Goal: Task Accomplishment & Management: Manage account settings

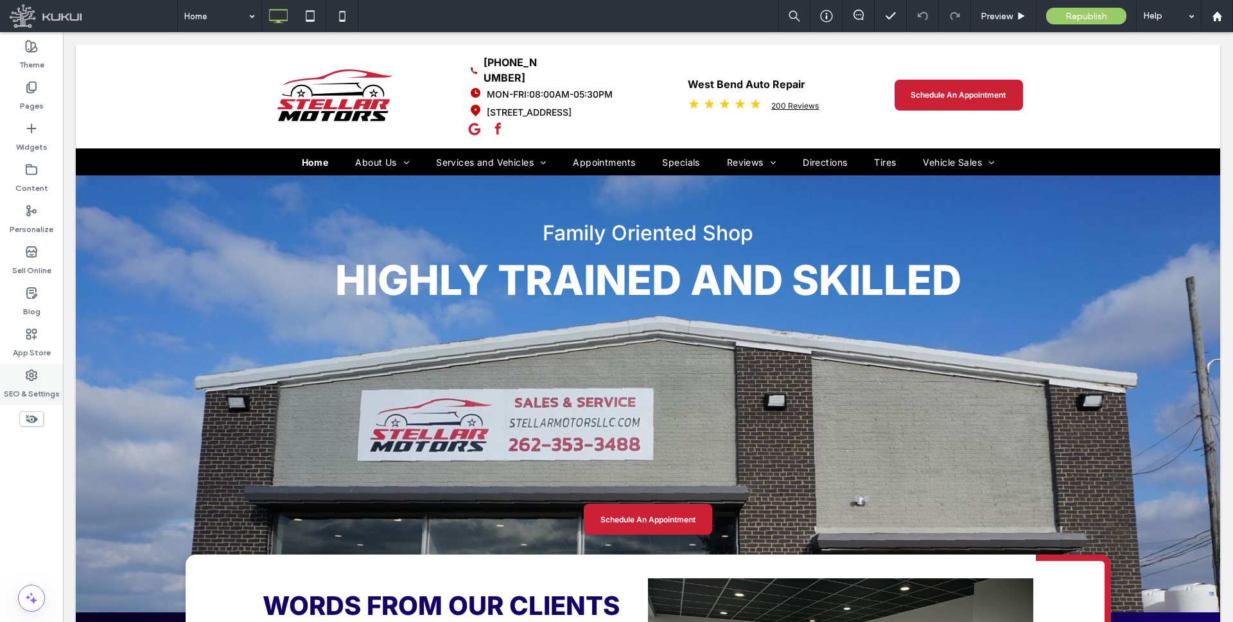
click at [38, 373] on div "SEO & Settings" at bounding box center [31, 383] width 63 height 41
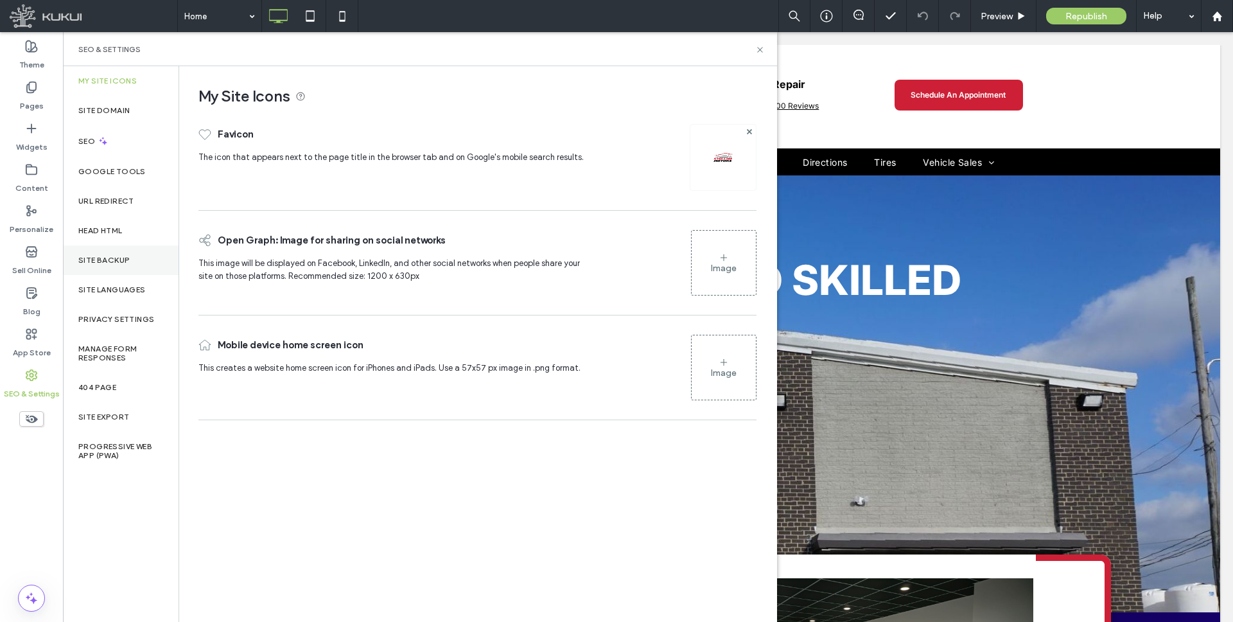
click at [108, 249] on div "Site Backup" at bounding box center [121, 260] width 116 height 30
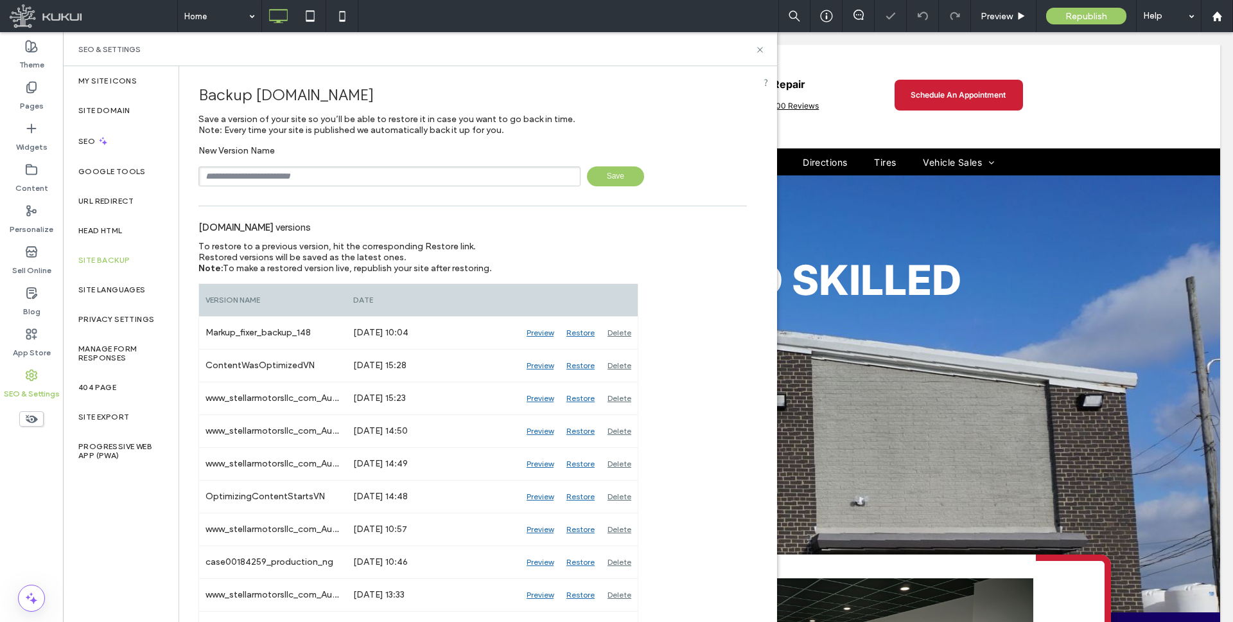
click at [344, 176] on input "text" at bounding box center [389, 176] width 382 height 20
type input "*********"
click at [618, 180] on span "Save" at bounding box center [615, 176] width 57 height 20
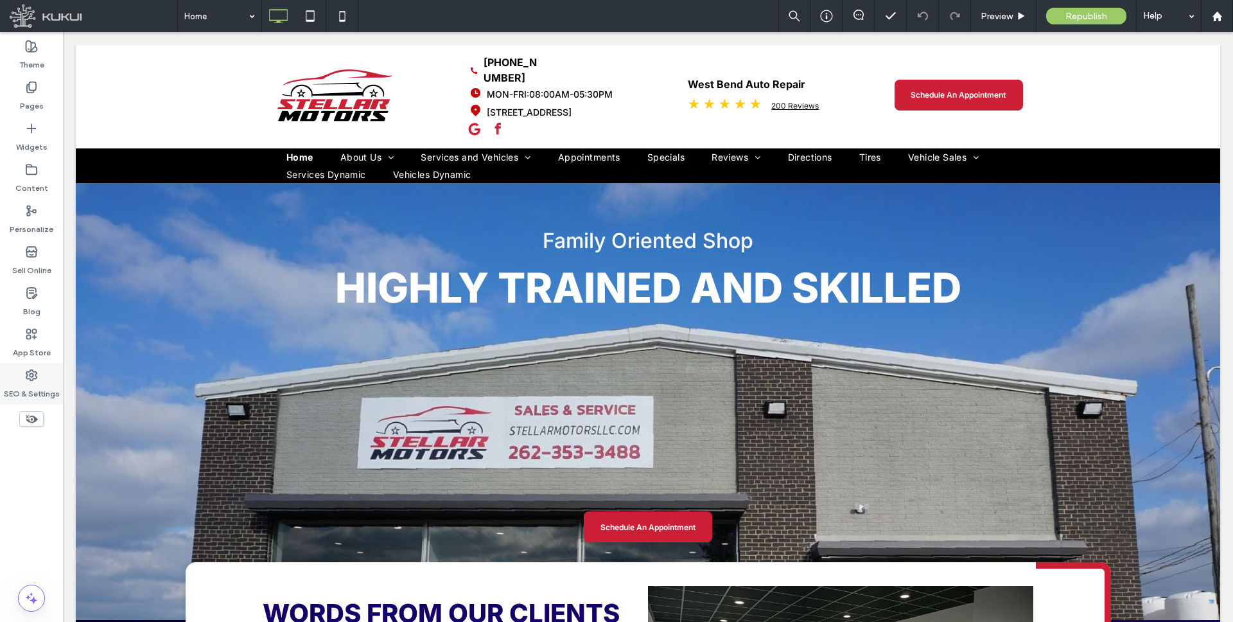
click at [40, 371] on div "SEO & Settings" at bounding box center [31, 383] width 63 height 41
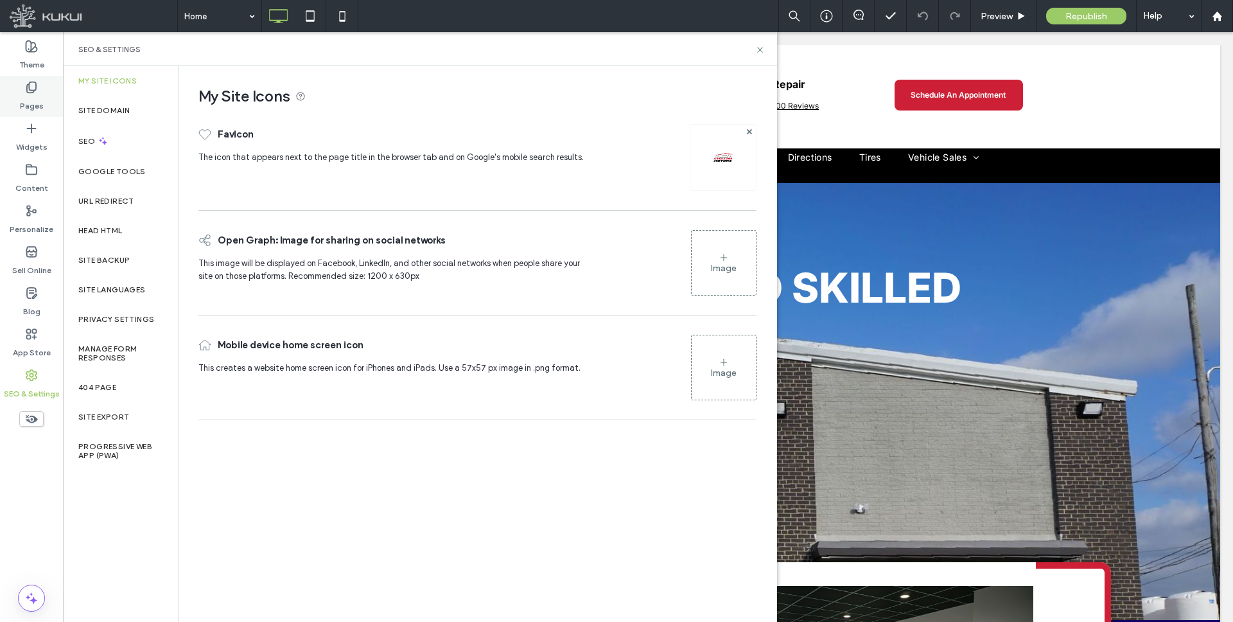
drag, startPoint x: 32, startPoint y: 89, endPoint x: 33, endPoint y: 110, distance: 21.2
click at [32, 89] on icon at bounding box center [31, 87] width 13 height 13
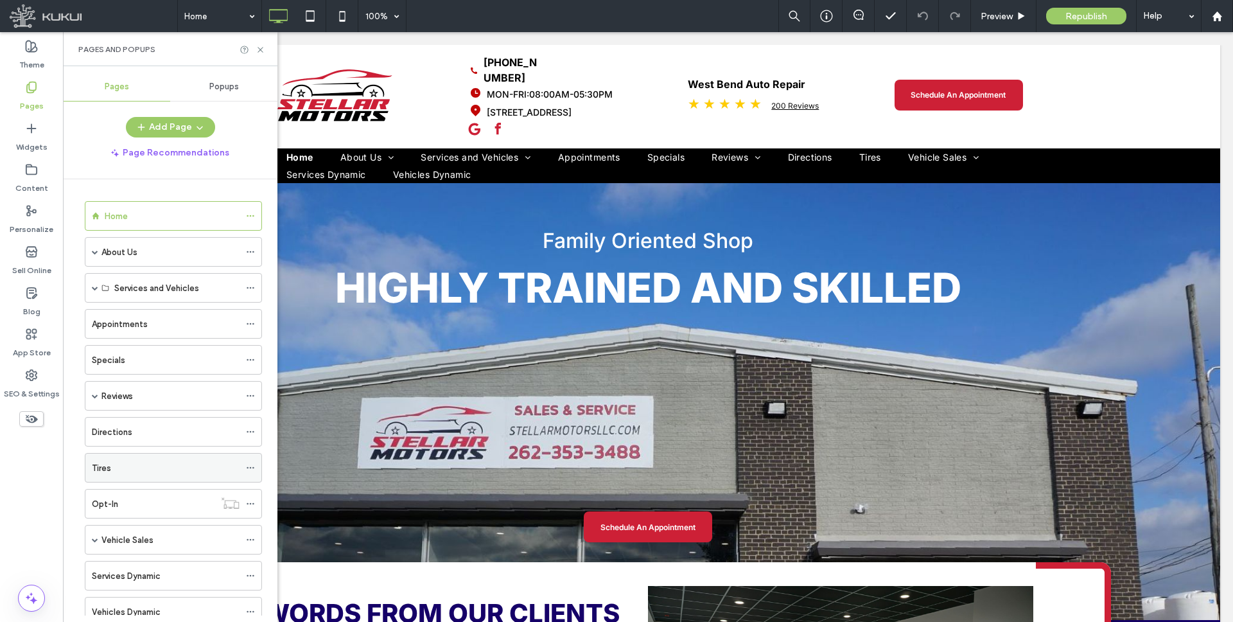
scroll to position [43, 0]
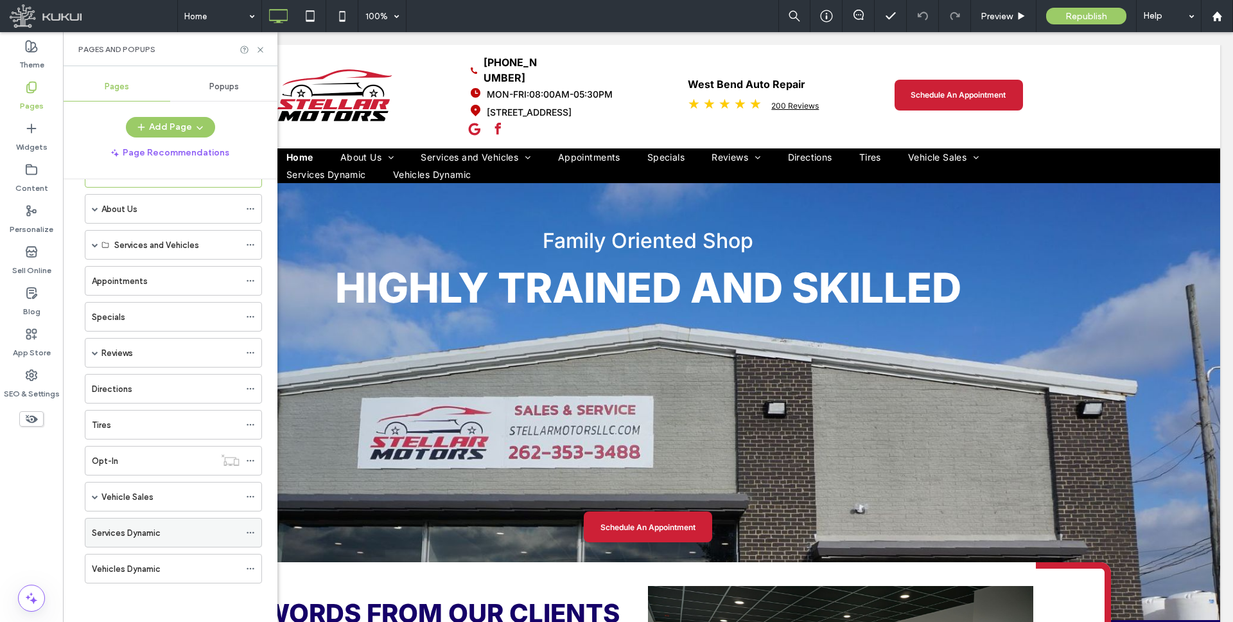
click at [252, 534] on icon at bounding box center [250, 532] width 9 height 9
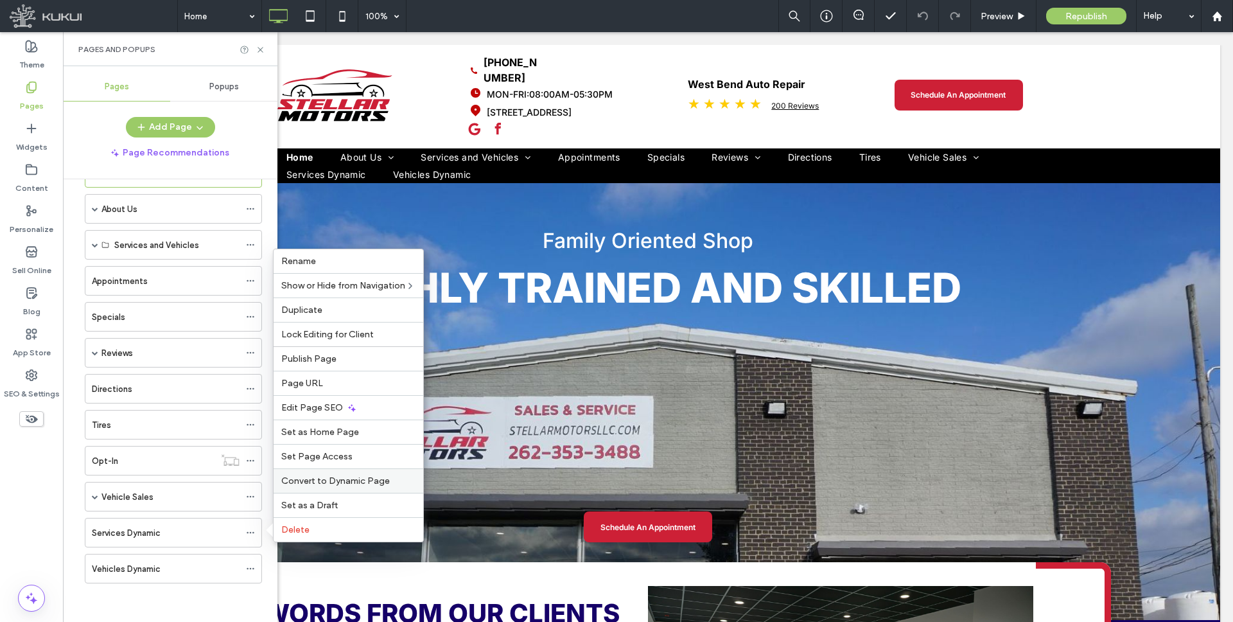
click at [344, 480] on span "Convert to Dynamic Page" at bounding box center [335, 480] width 109 height 11
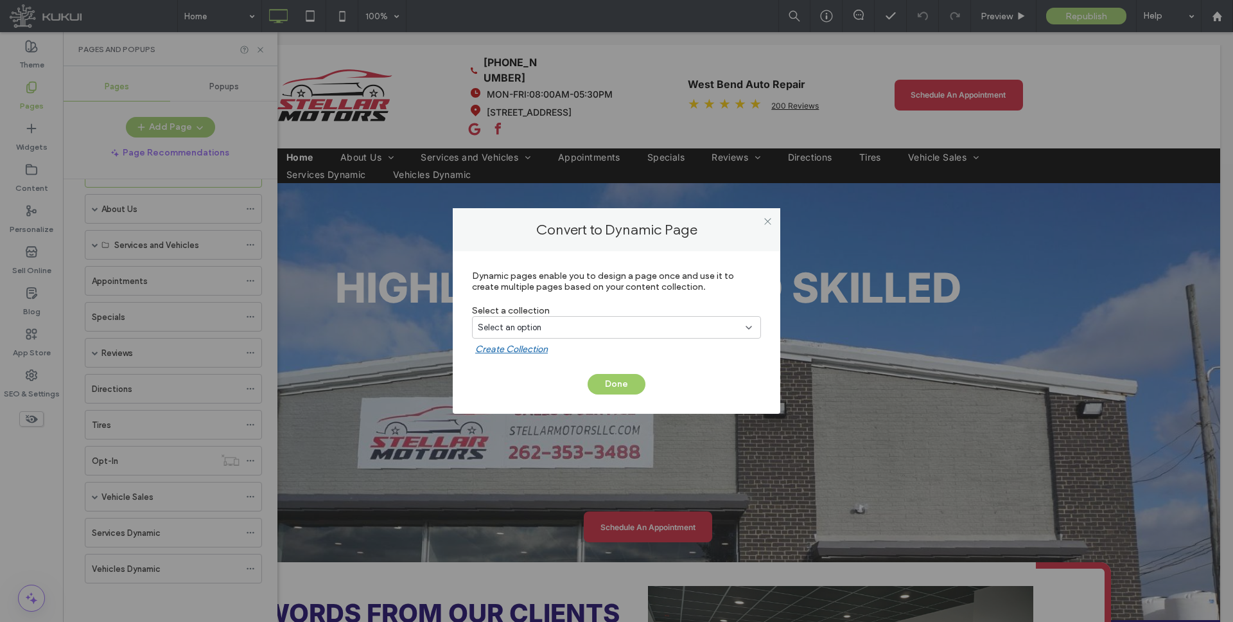
click at [553, 327] on div "Select an option" at bounding box center [609, 327] width 262 height 13
click at [528, 370] on span "Services" at bounding box center [517, 372] width 32 height 13
click at [613, 379] on button "Done" at bounding box center [617, 384] width 58 height 21
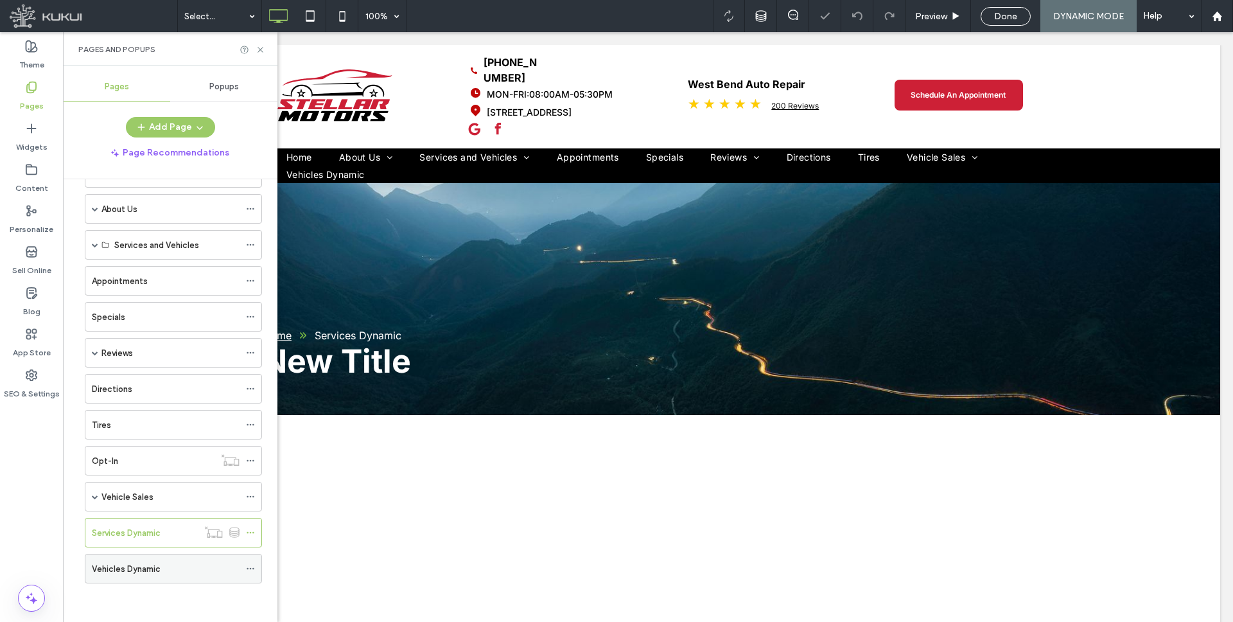
click at [249, 568] on use at bounding box center [250, 569] width 7 height 2
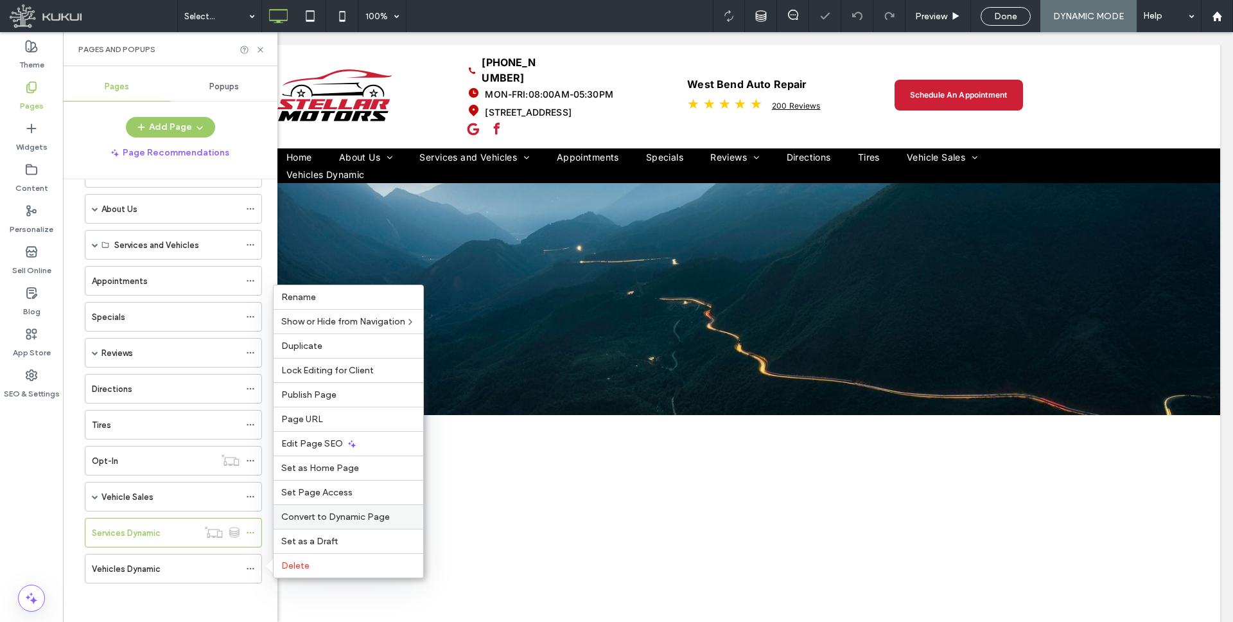
click at [337, 512] on span "Convert to Dynamic Page" at bounding box center [335, 516] width 109 height 11
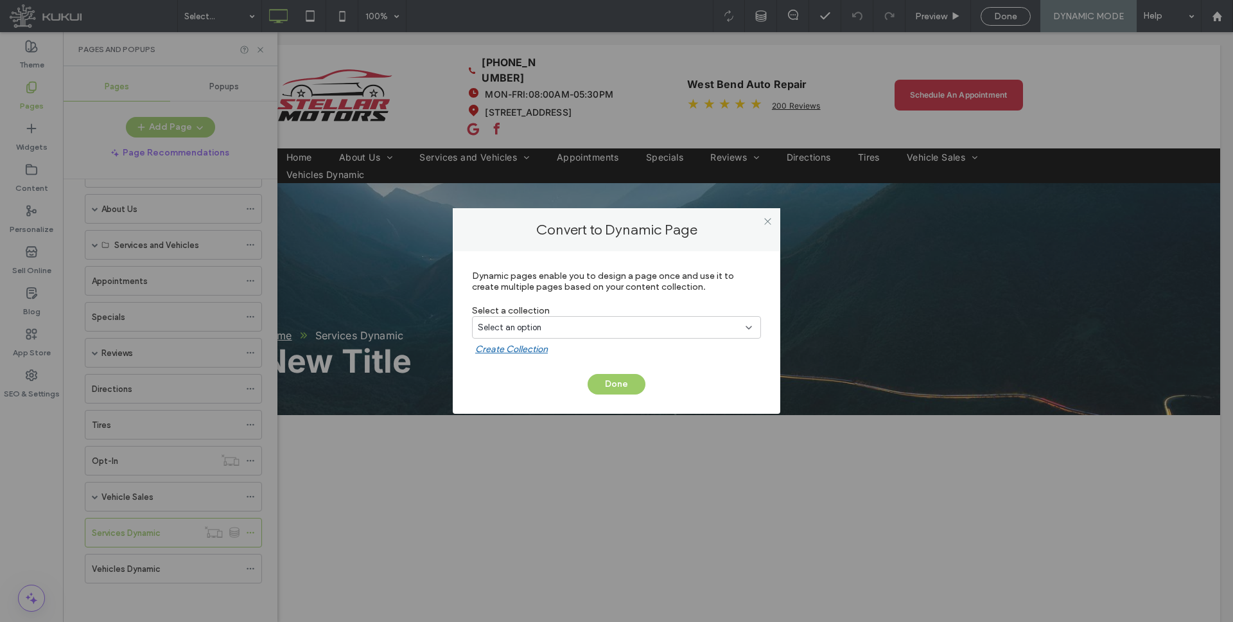
click at [658, 326] on div "Select an option" at bounding box center [609, 327] width 262 height 13
click at [532, 391] on span "Vehicles" at bounding box center [516, 394] width 31 height 13
click at [621, 385] on button "Done" at bounding box center [617, 384] width 58 height 21
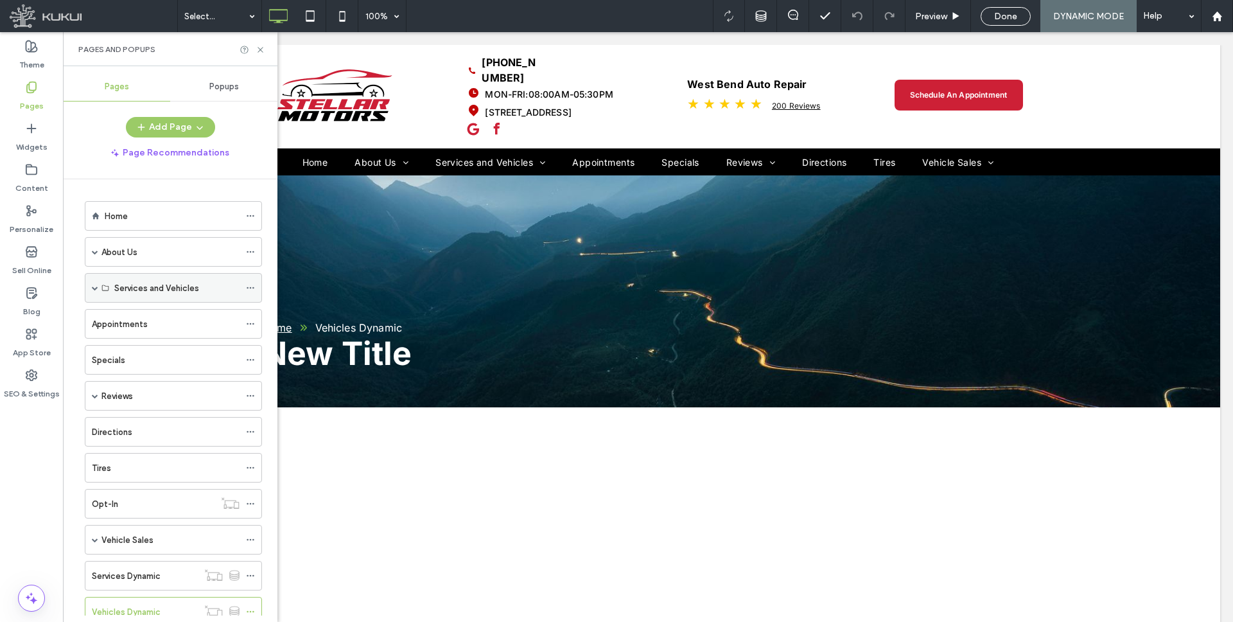
click at [94, 286] on span at bounding box center [95, 287] width 6 height 6
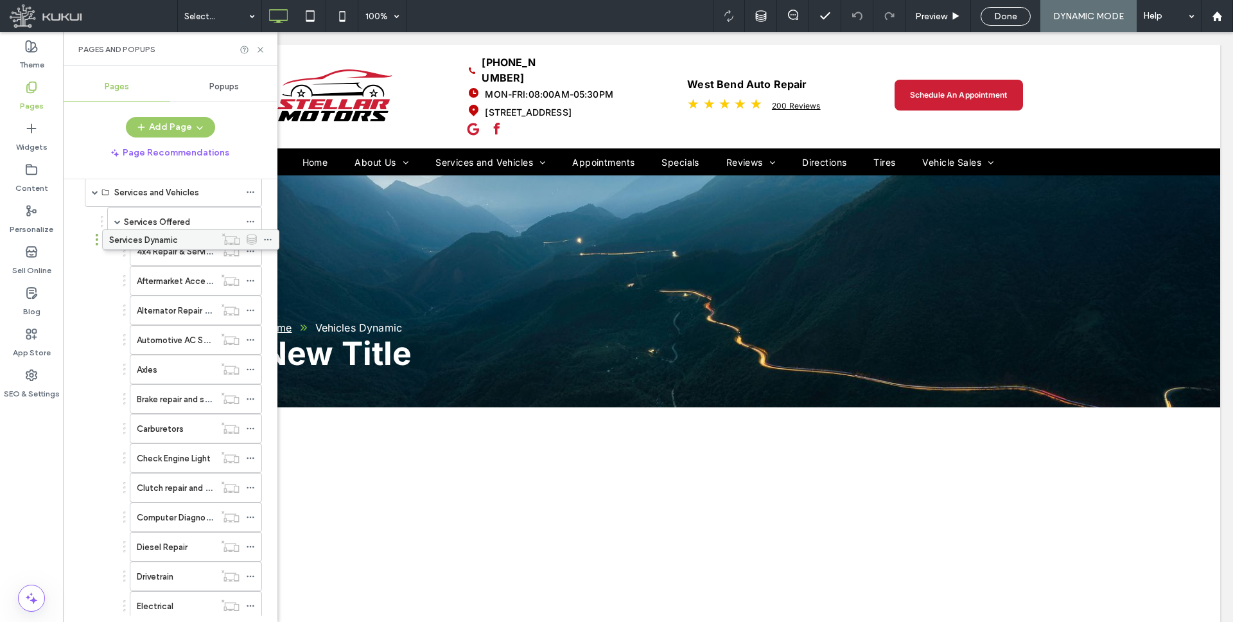
scroll to position [102, 0]
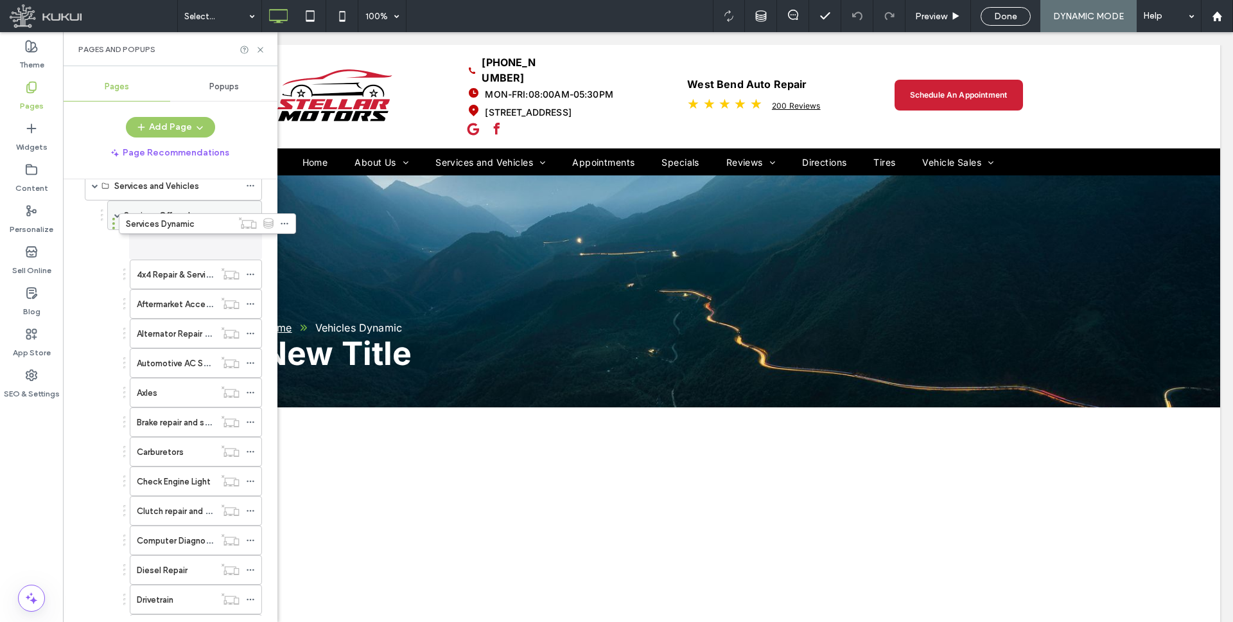
drag, startPoint x: 161, startPoint y: 531, endPoint x: 194, endPoint y: 227, distance: 306.2
click at [117, 213] on span at bounding box center [117, 215] width 6 height 6
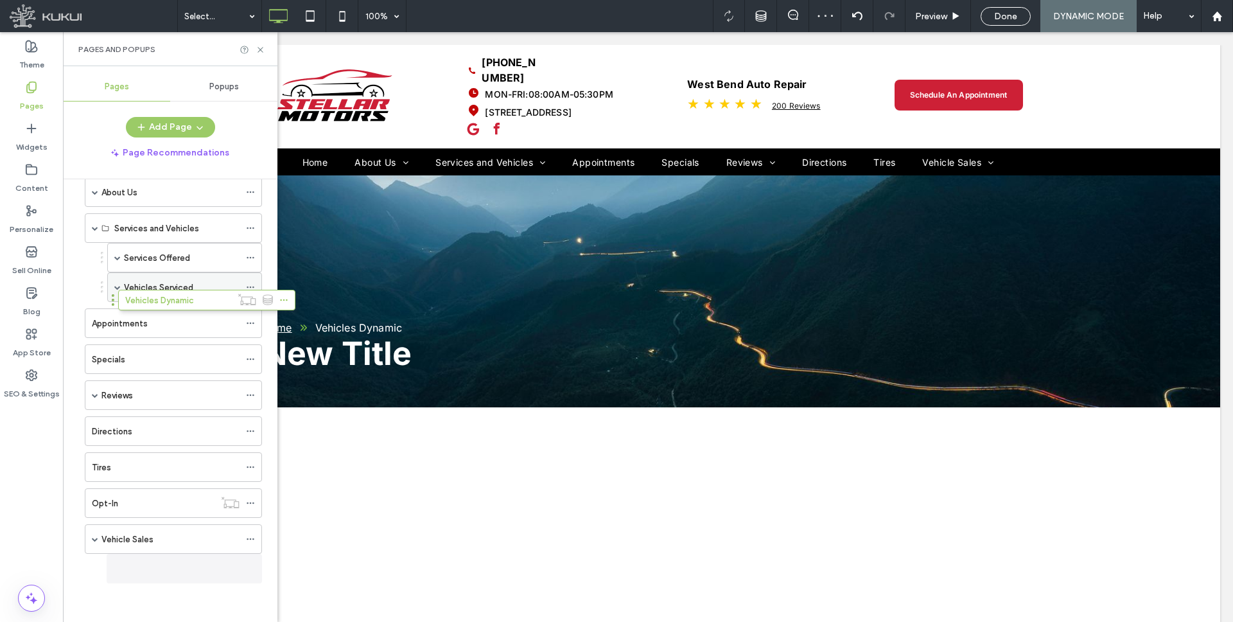
scroll to position [60, 0]
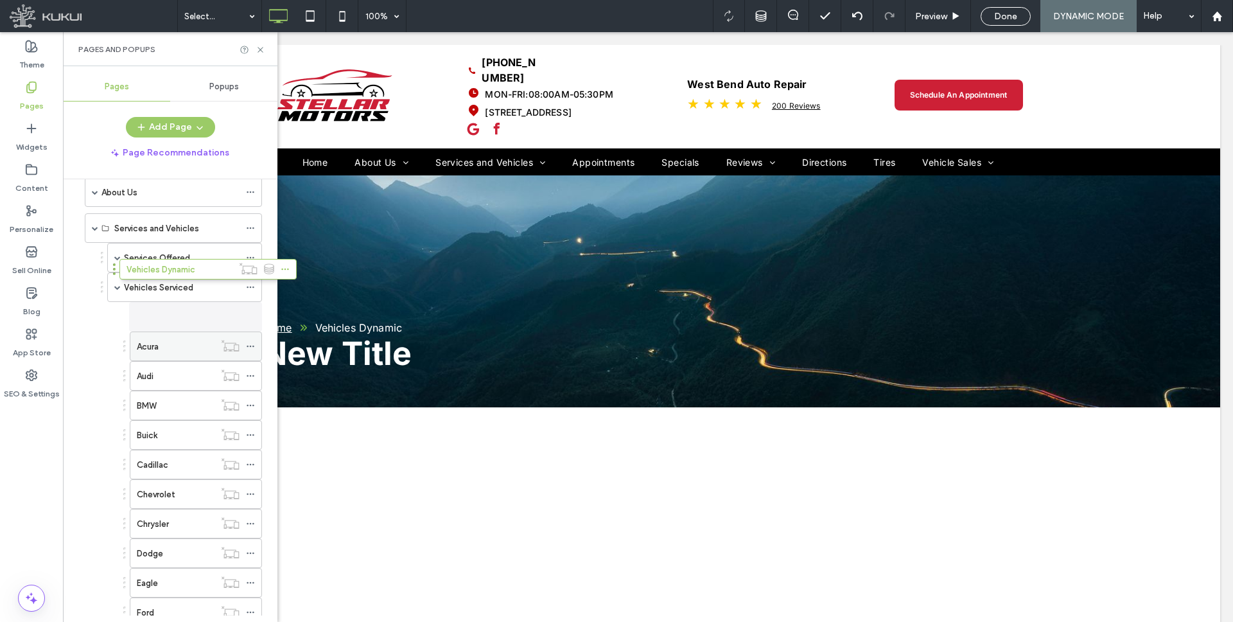
drag, startPoint x: 135, startPoint y: 567, endPoint x: 170, endPoint y: 304, distance: 265.4
click at [118, 286] on span at bounding box center [117, 287] width 6 height 6
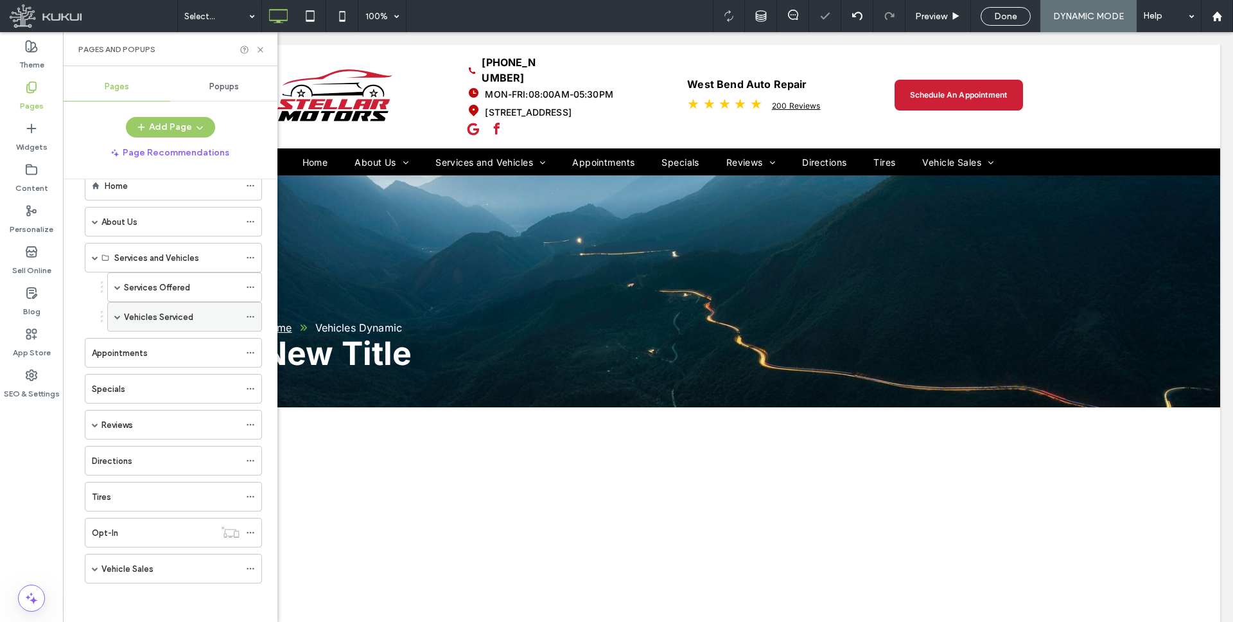
scroll to position [30, 0]
click at [249, 286] on icon at bounding box center [250, 287] width 9 height 9
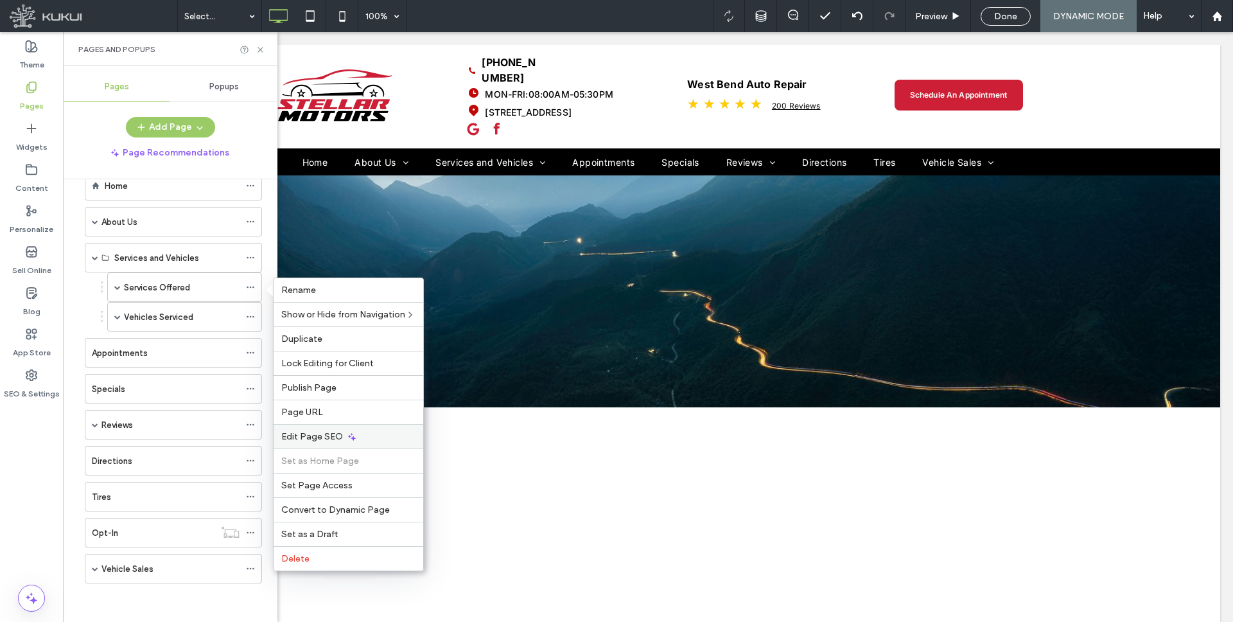
click at [315, 437] on span "Edit Page SEO" at bounding box center [312, 436] width 62 height 11
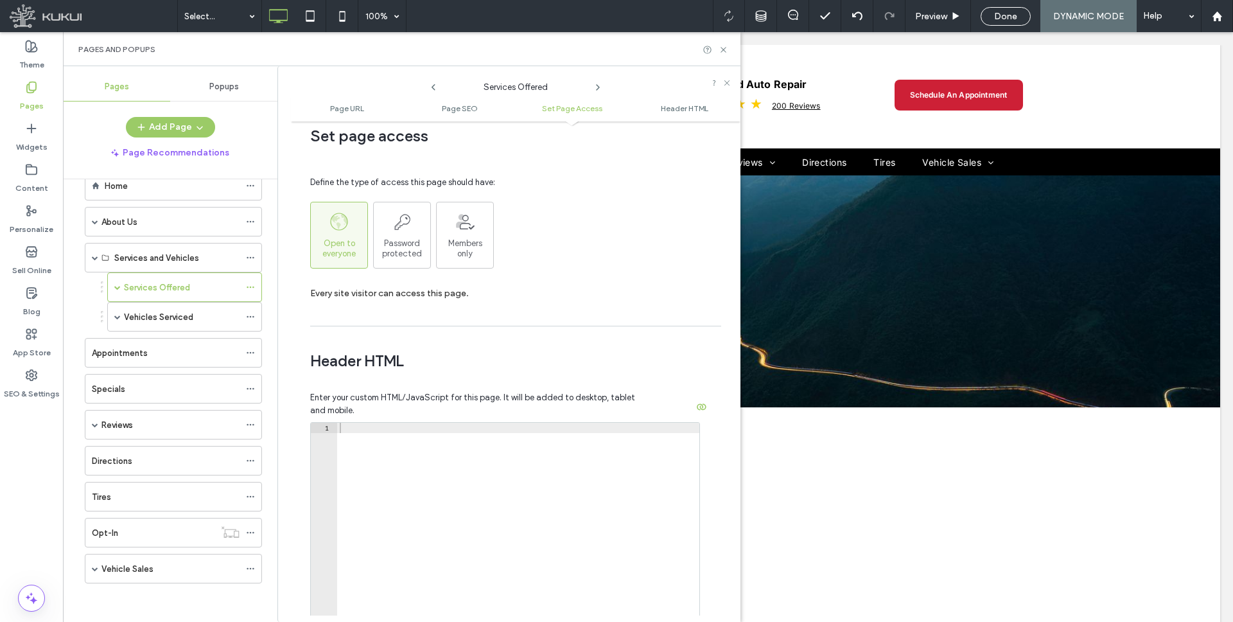
scroll to position [986, 0]
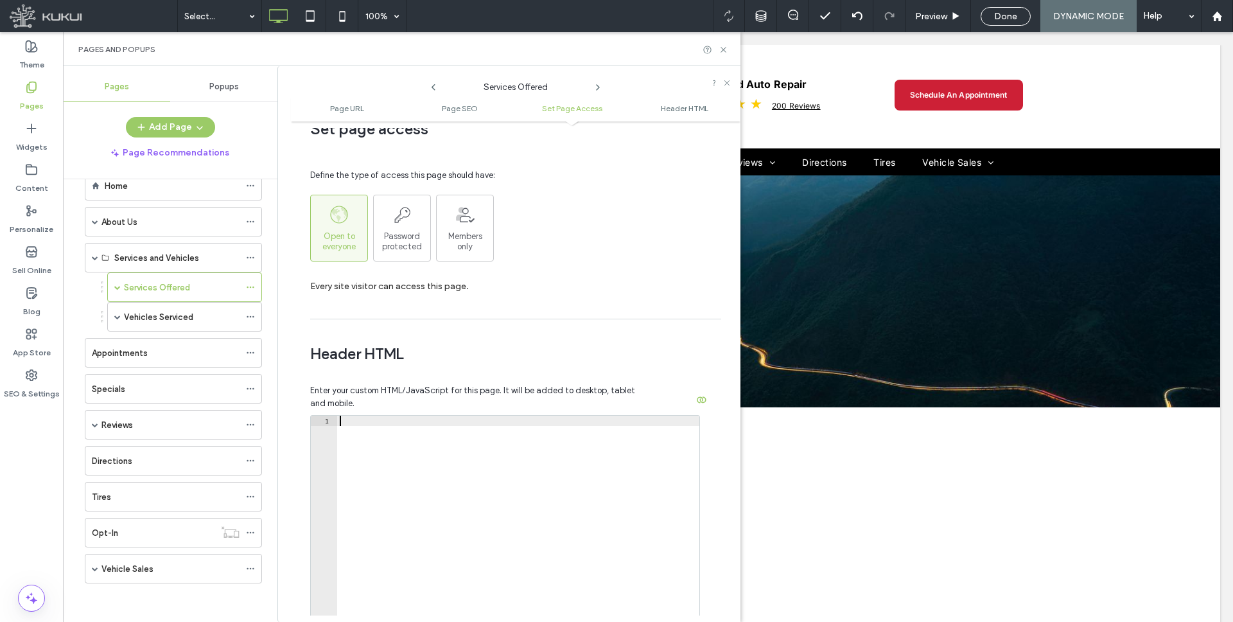
click at [366, 427] on div at bounding box center [518, 553] width 362 height 276
paste textarea "**********"
type textarea "**********"
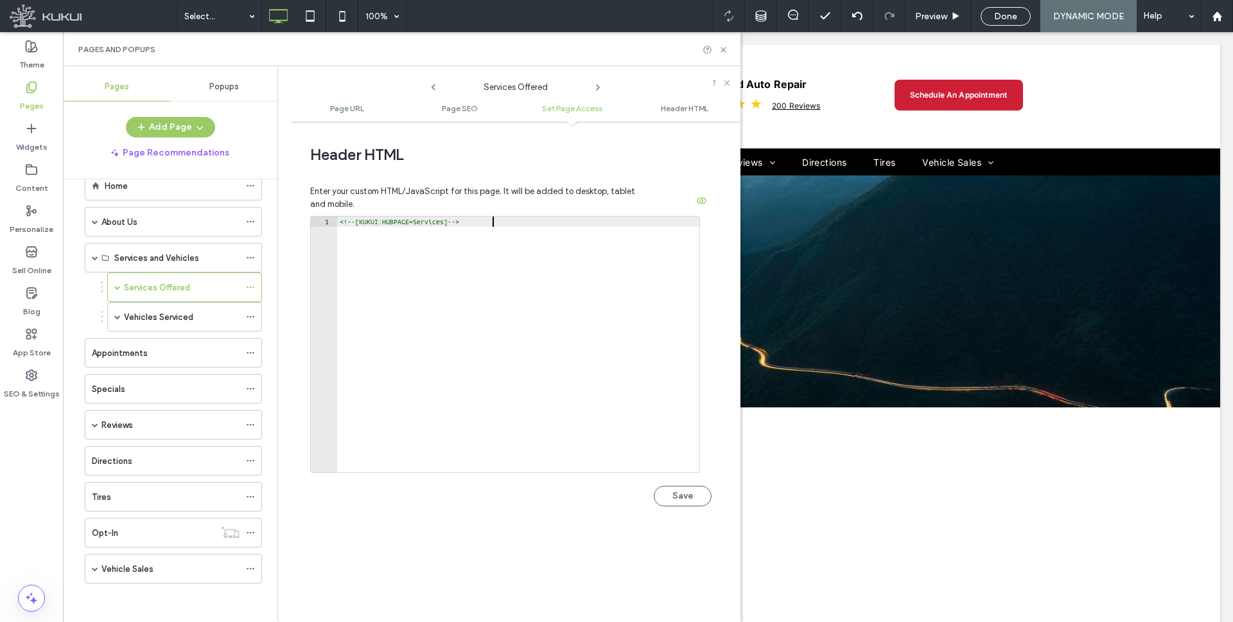
scroll to position [1191, 0]
click at [679, 485] on button "Save" at bounding box center [683, 489] width 58 height 21
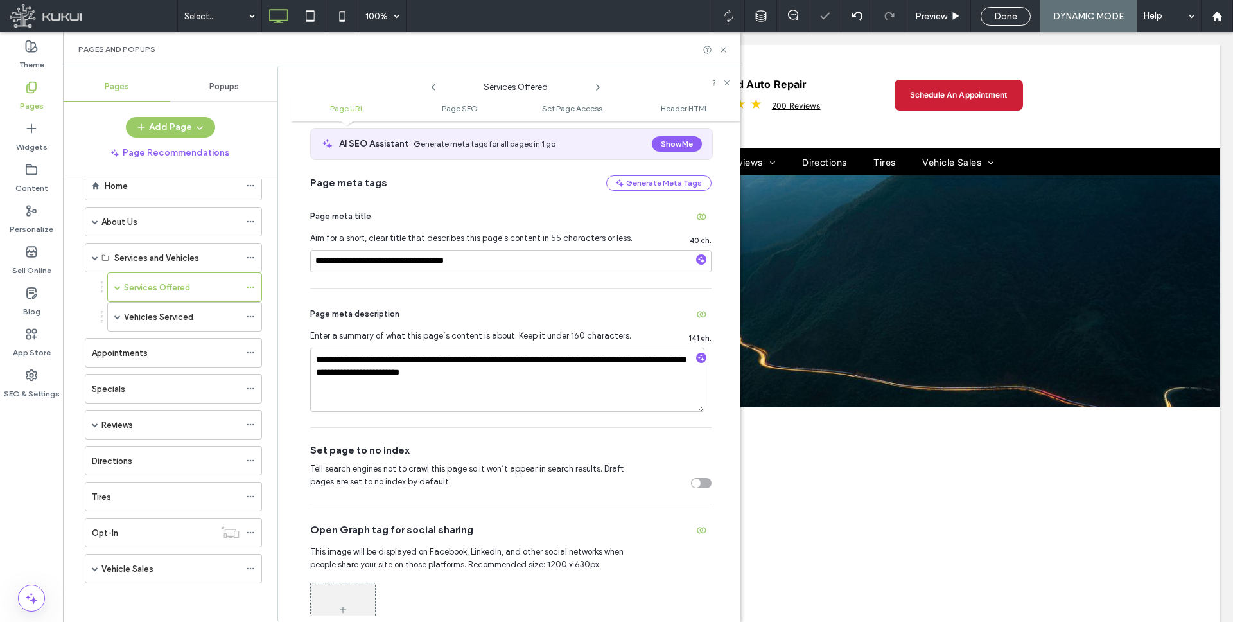
scroll to position [0, 0]
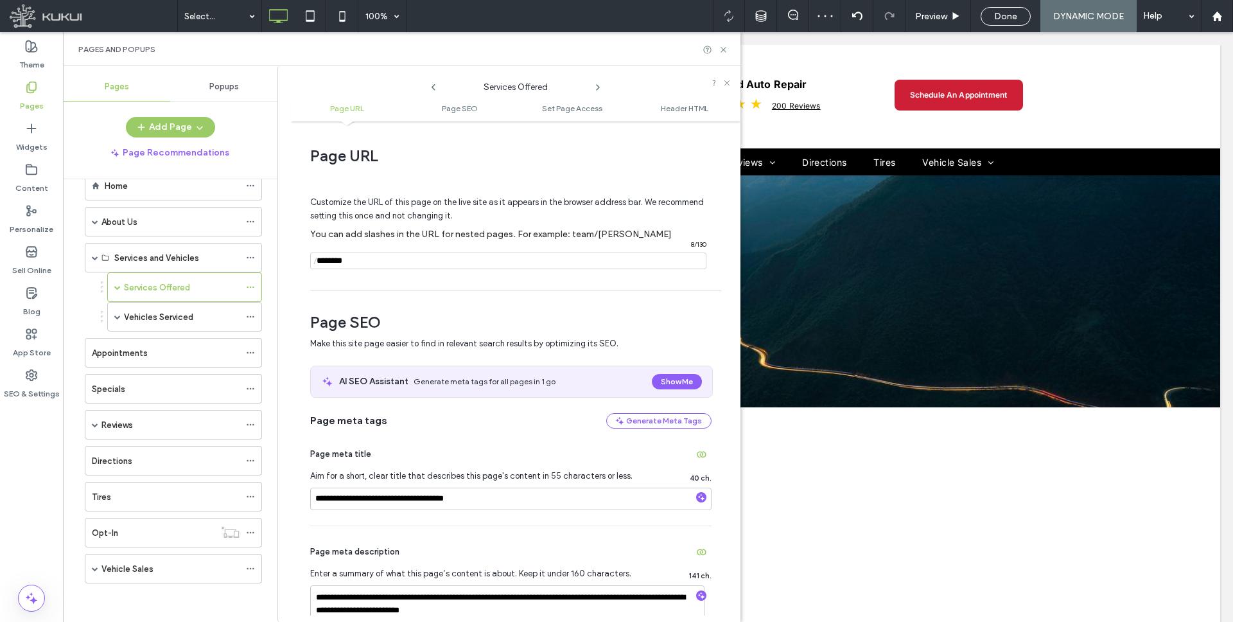
click at [117, 287] on span at bounding box center [117, 287] width 6 height 6
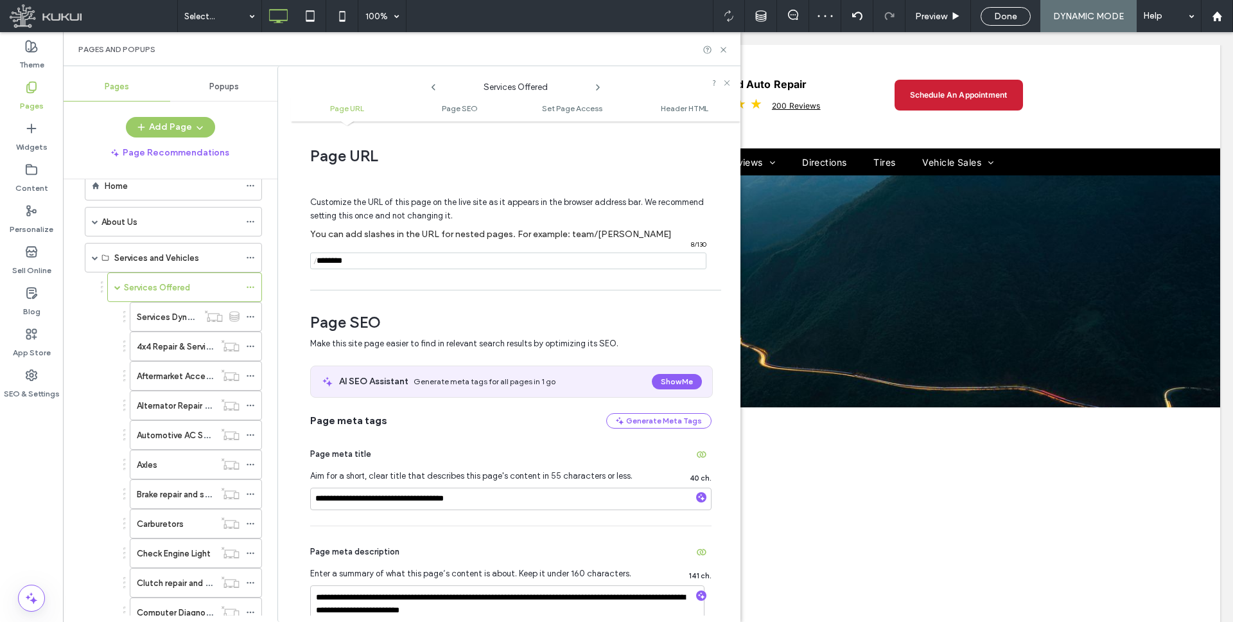
scroll to position [60, 0]
click at [248, 286] on icon at bounding box center [250, 287] width 9 height 9
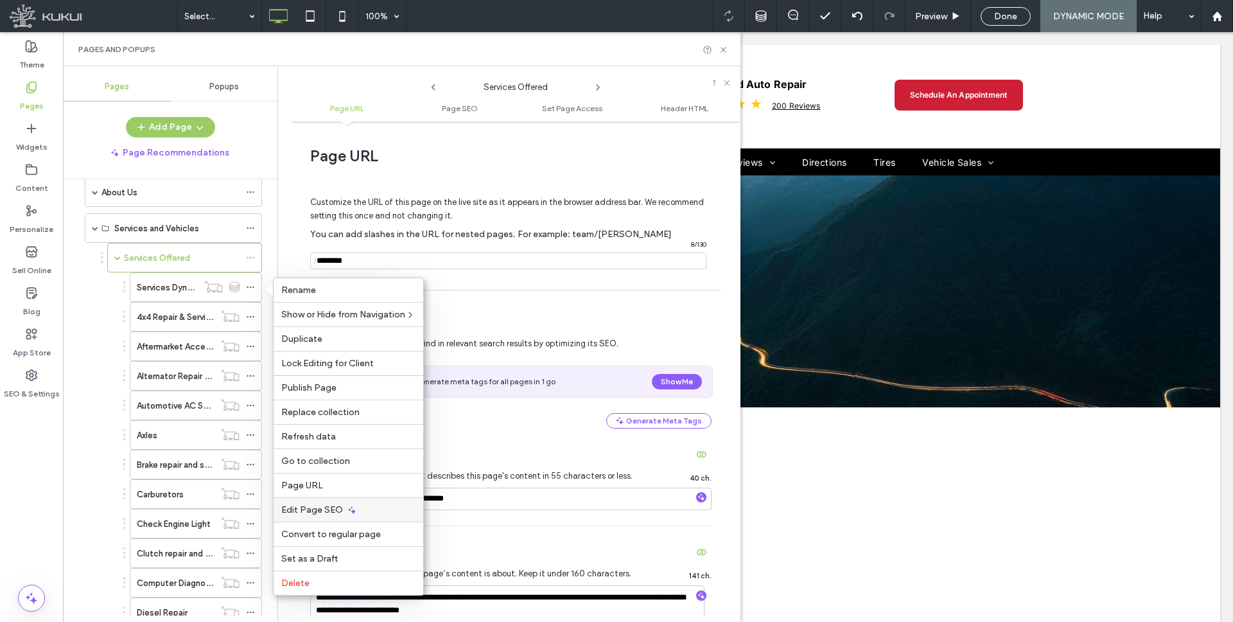
click at [311, 508] on span "Edit Page SEO" at bounding box center [312, 509] width 62 height 11
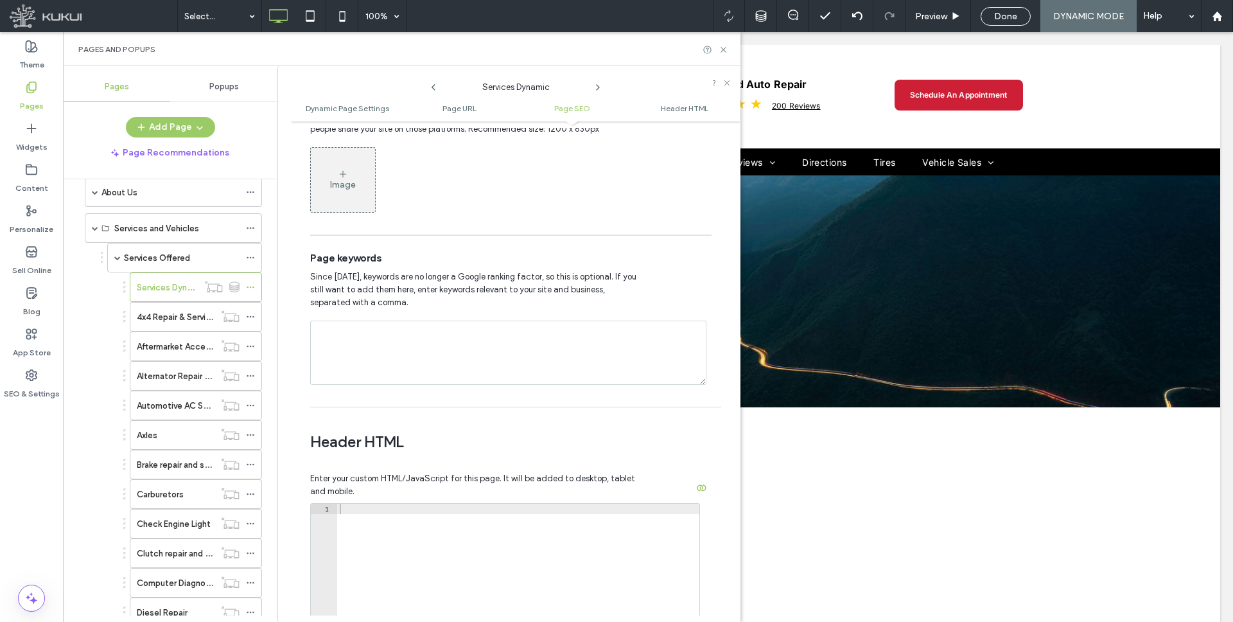
scroll to position [940, 0]
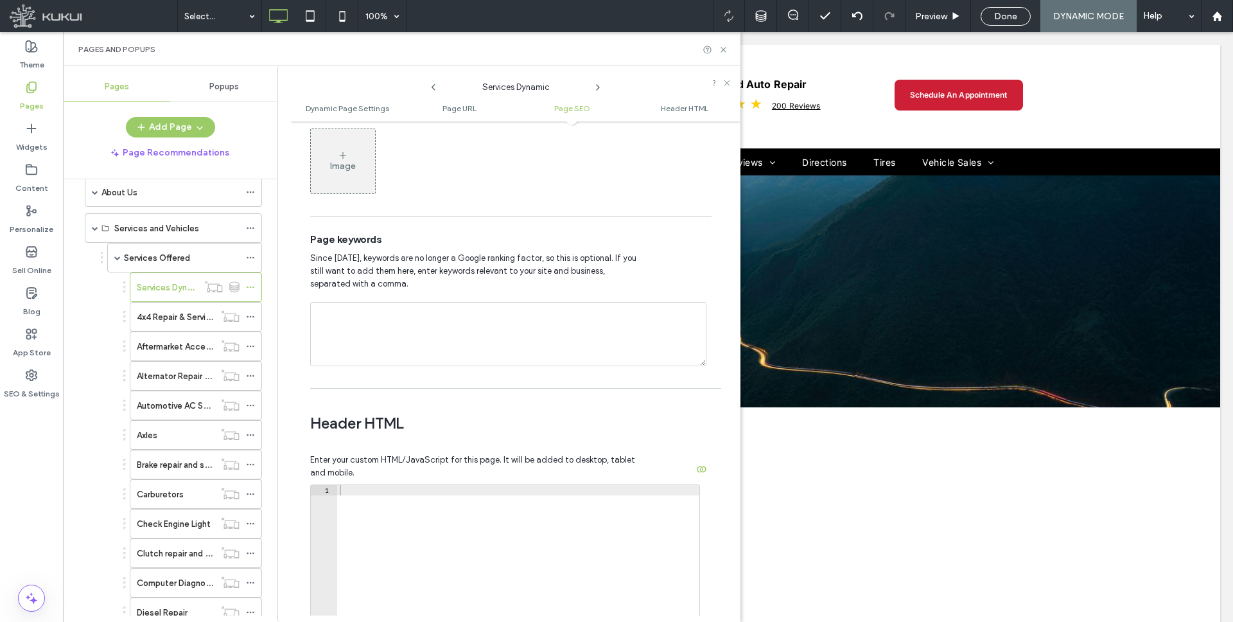
click at [392, 491] on div at bounding box center [518, 623] width 362 height 276
paste textarea "**********"
type textarea "**********"
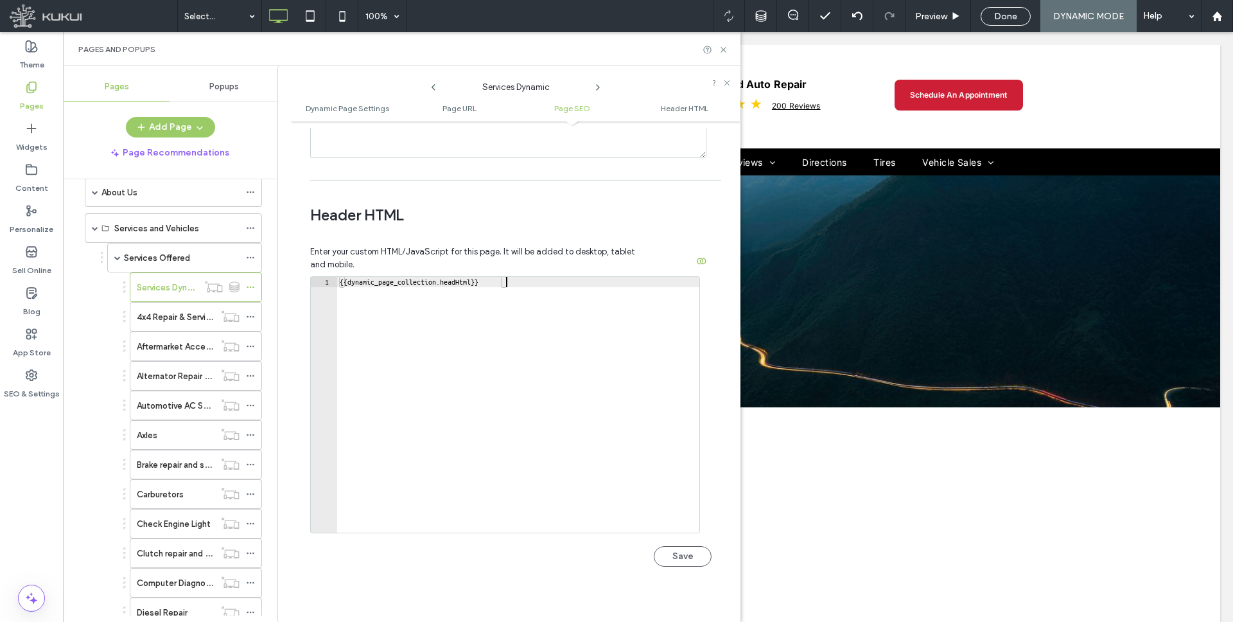
scroll to position [1156, 0]
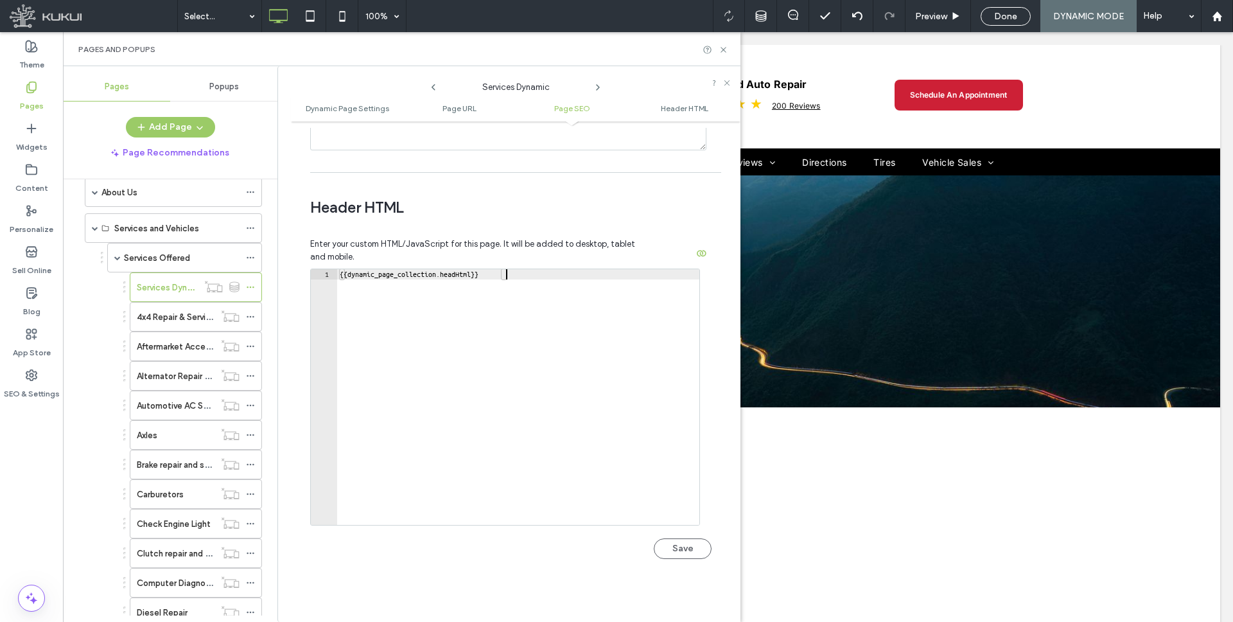
click at [677, 552] on button "Save" at bounding box center [683, 548] width 58 height 21
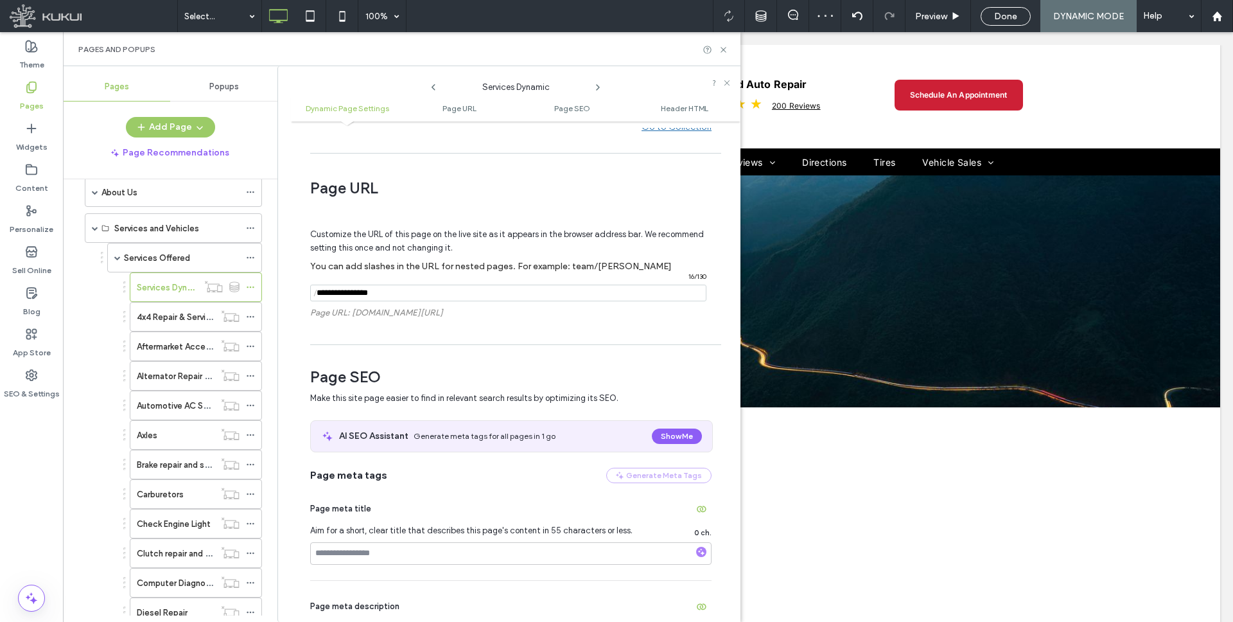
scroll to position [180, 0]
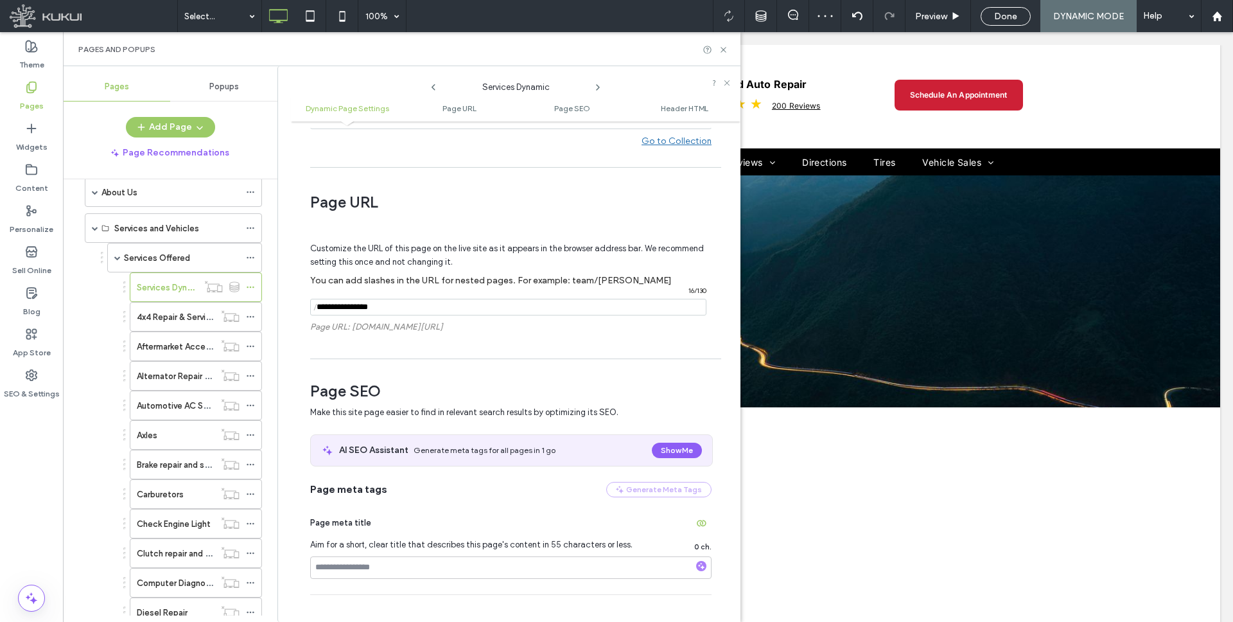
click at [371, 308] on input "notEmpty" at bounding box center [508, 307] width 396 height 17
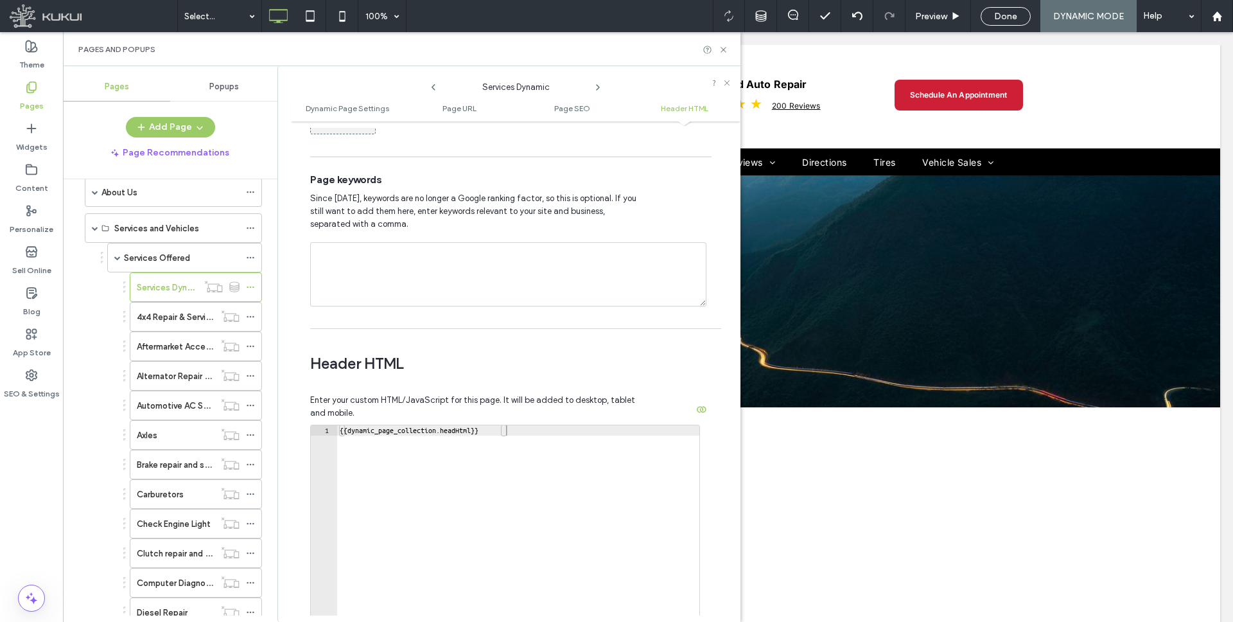
scroll to position [1208, 0]
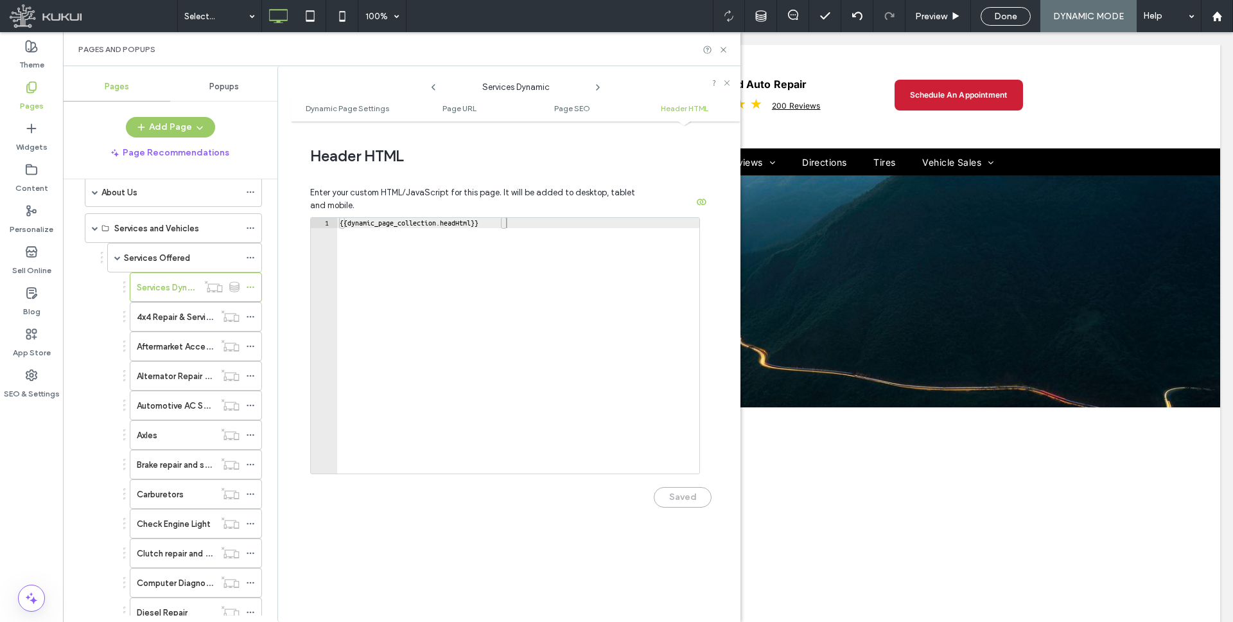
type input "********"
click at [678, 501] on div "Saved" at bounding box center [510, 490] width 401 height 33
click at [565, 507] on div "**********" at bounding box center [510, 368] width 401 height 303
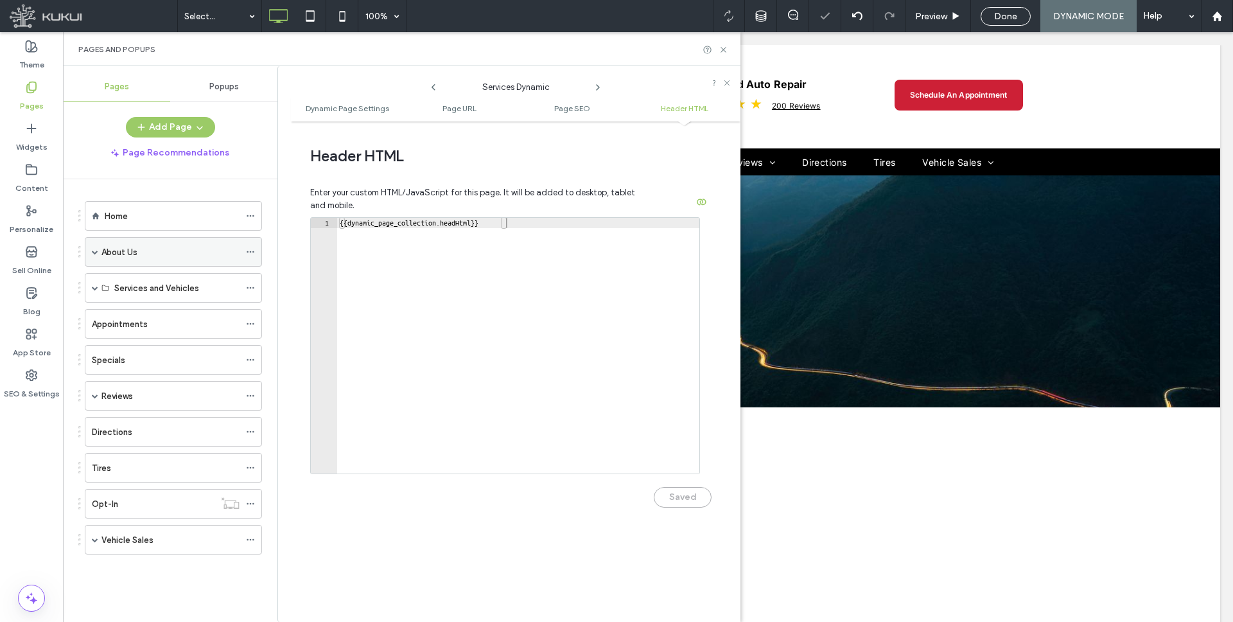
click at [249, 257] on span at bounding box center [250, 251] width 9 height 19
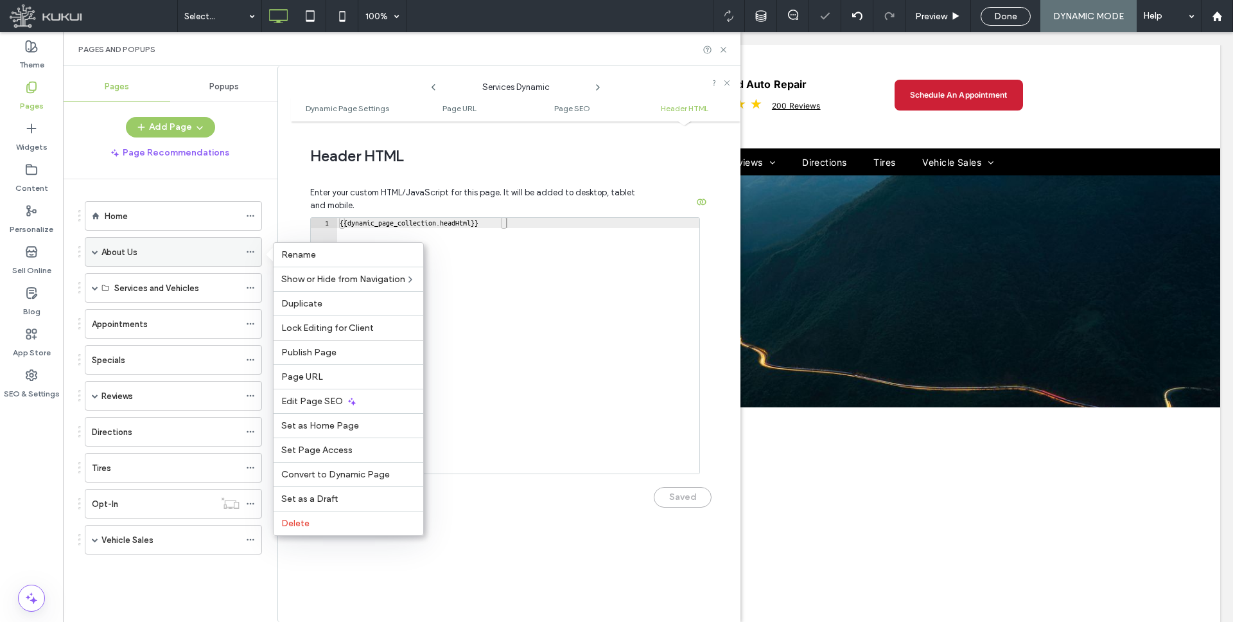
scroll to position [0, 0]
click at [94, 288] on span at bounding box center [95, 287] width 6 height 6
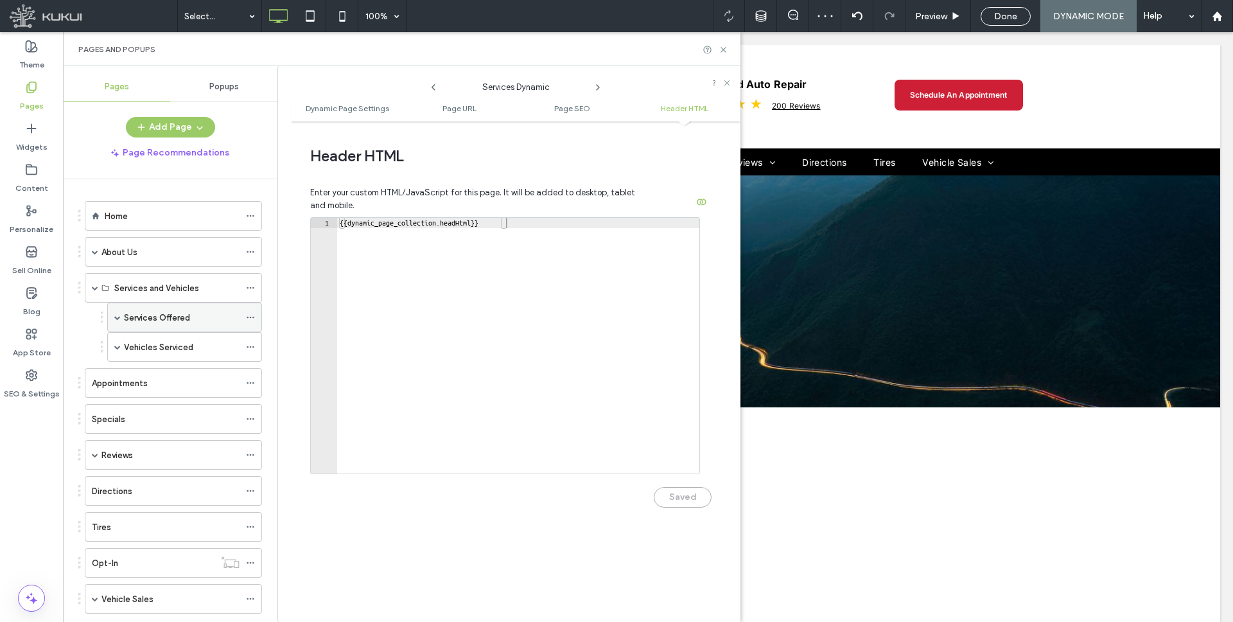
click at [247, 315] on icon at bounding box center [250, 317] width 9 height 9
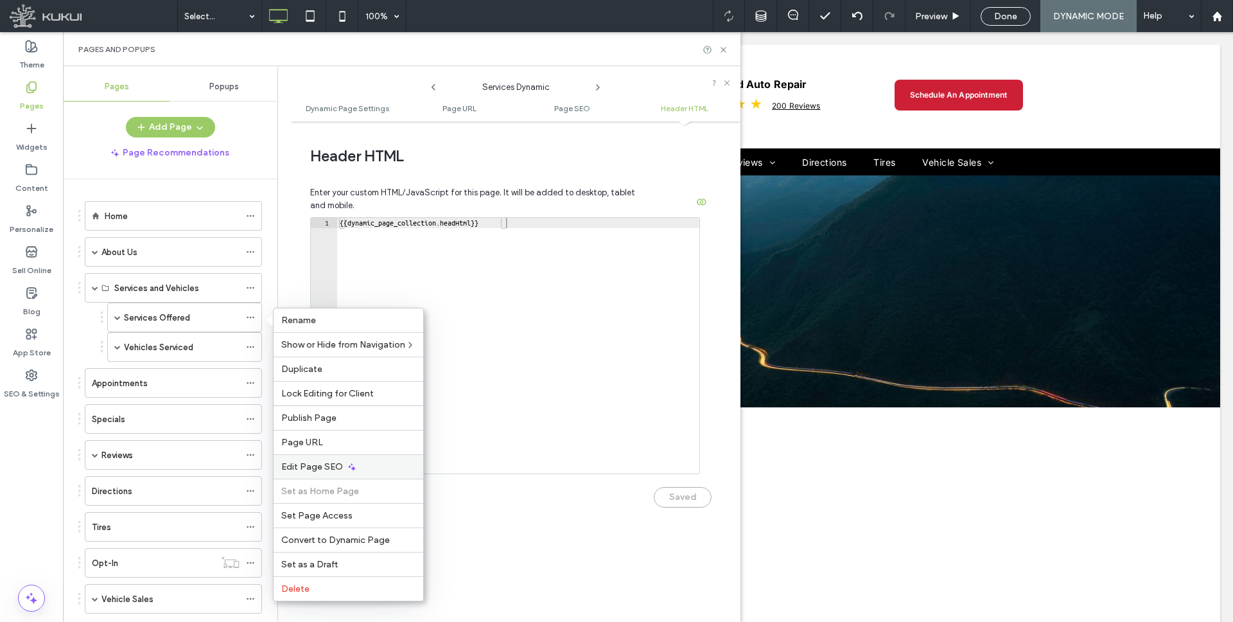
click at [313, 462] on span "Edit Page SEO" at bounding box center [312, 466] width 62 height 11
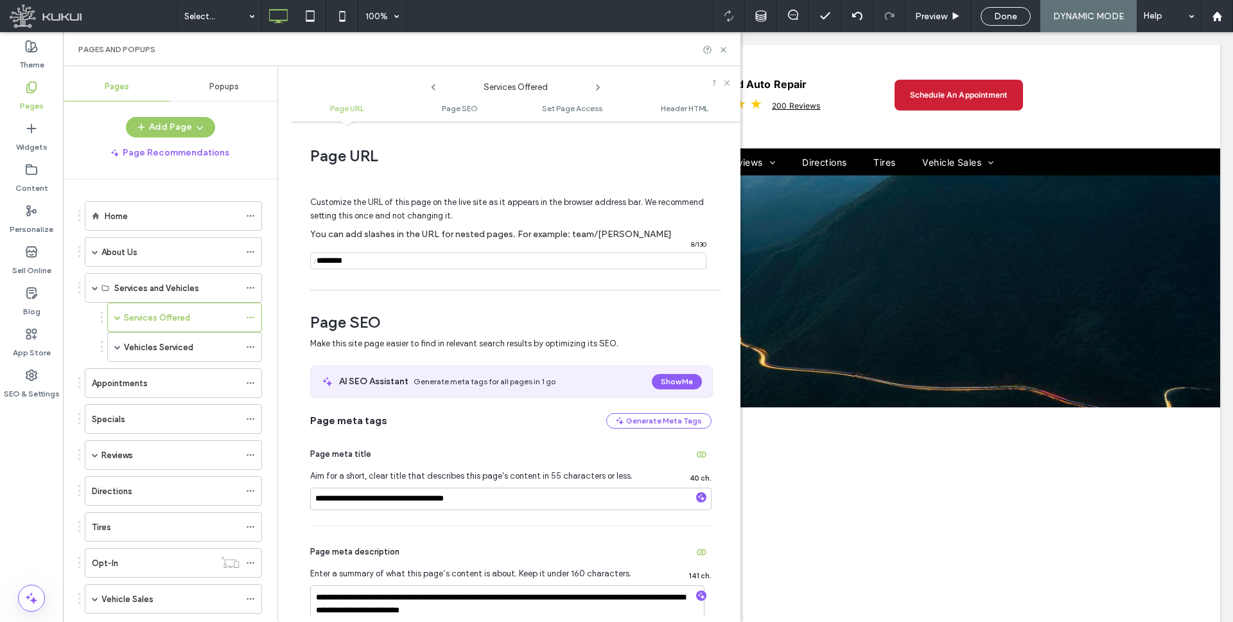
click at [116, 346] on span at bounding box center [117, 347] width 6 height 6
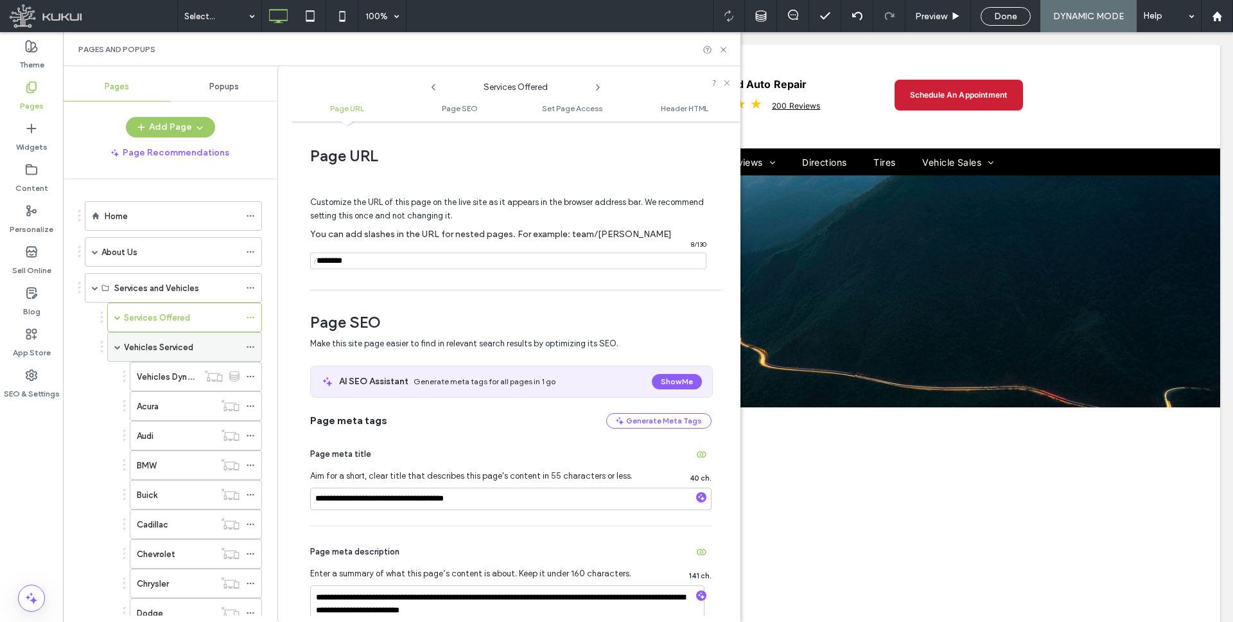
click at [248, 345] on icon at bounding box center [250, 346] width 9 height 9
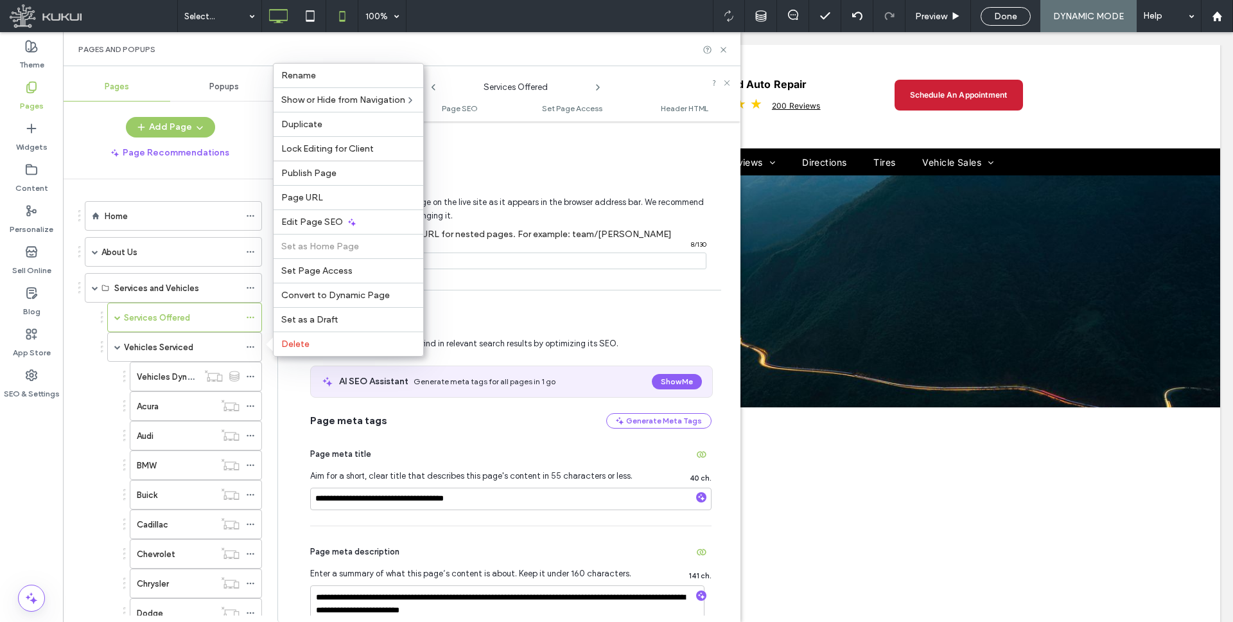
drag, startPoint x: 332, startPoint y: 218, endPoint x: 354, endPoint y: 13, distance: 206.1
click at [332, 218] on span "Edit Page SEO" at bounding box center [312, 221] width 62 height 11
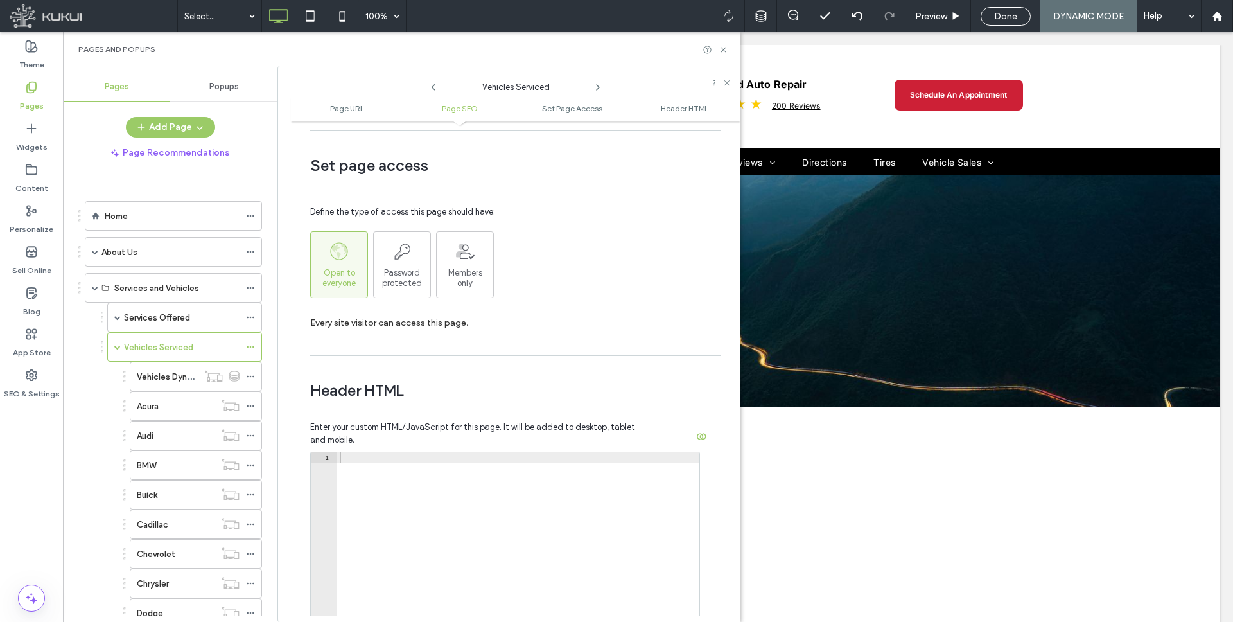
scroll to position [965, 0]
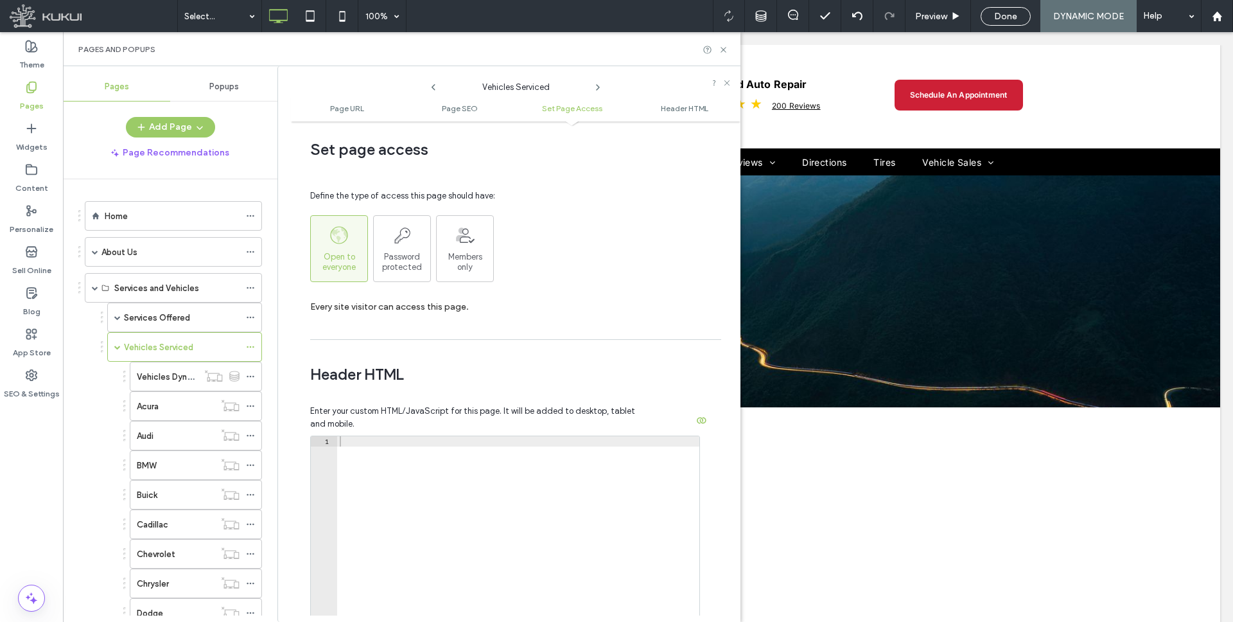
click at [390, 445] on div at bounding box center [518, 574] width 362 height 276
paste textarea "**********"
type textarea "**********"
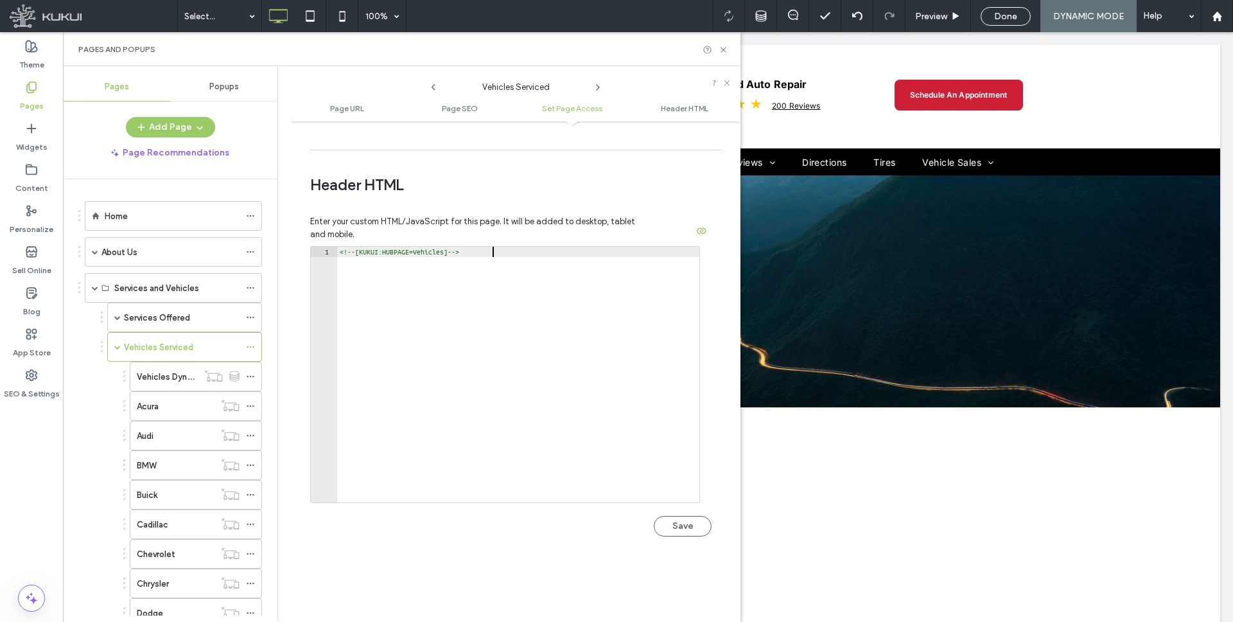
scroll to position [1156, 0]
click at [669, 528] on button "Save" at bounding box center [683, 524] width 58 height 21
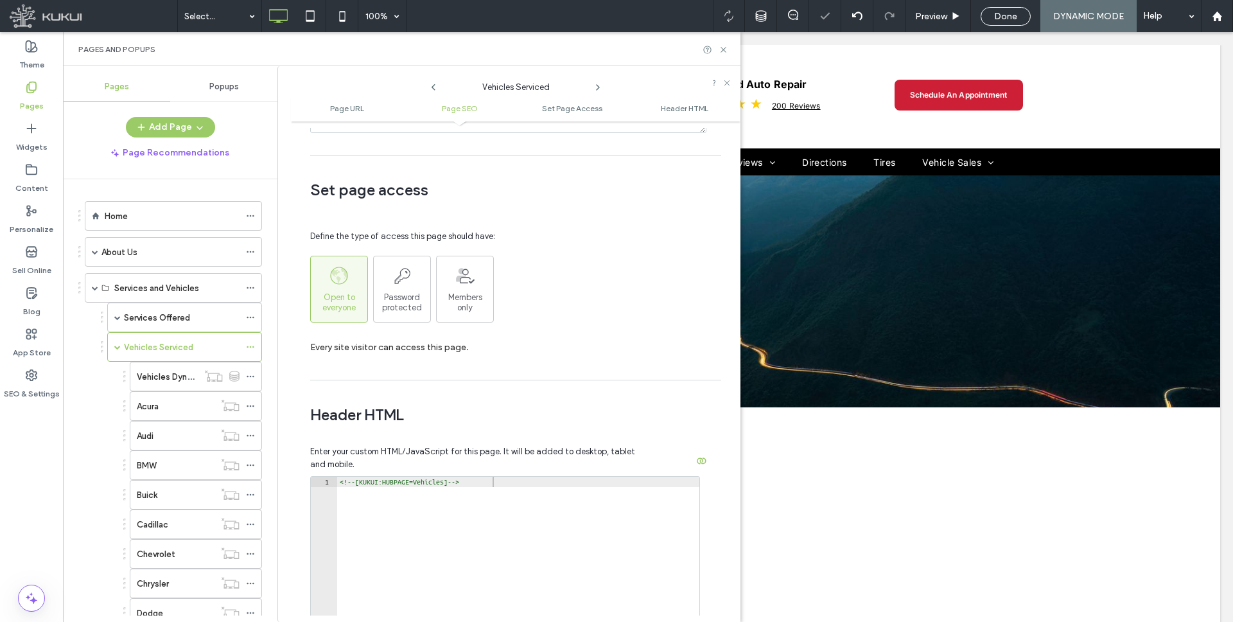
scroll to position [923, 0]
click at [252, 376] on icon at bounding box center [250, 376] width 9 height 9
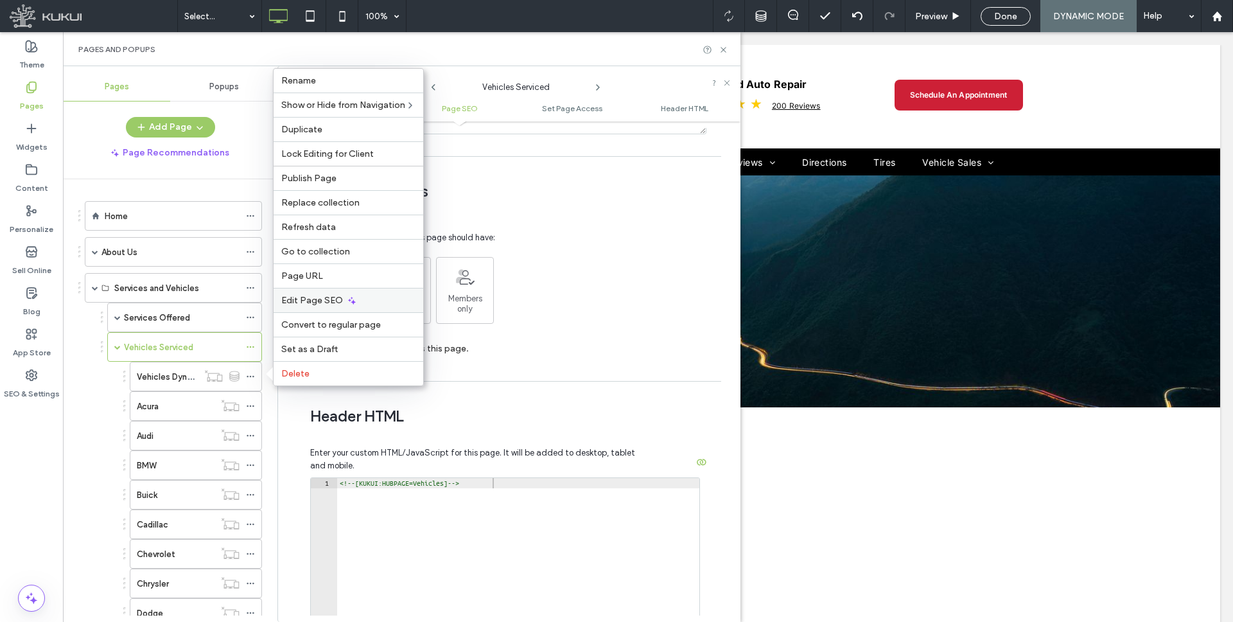
click at [317, 296] on span "Edit Page SEO" at bounding box center [312, 300] width 62 height 11
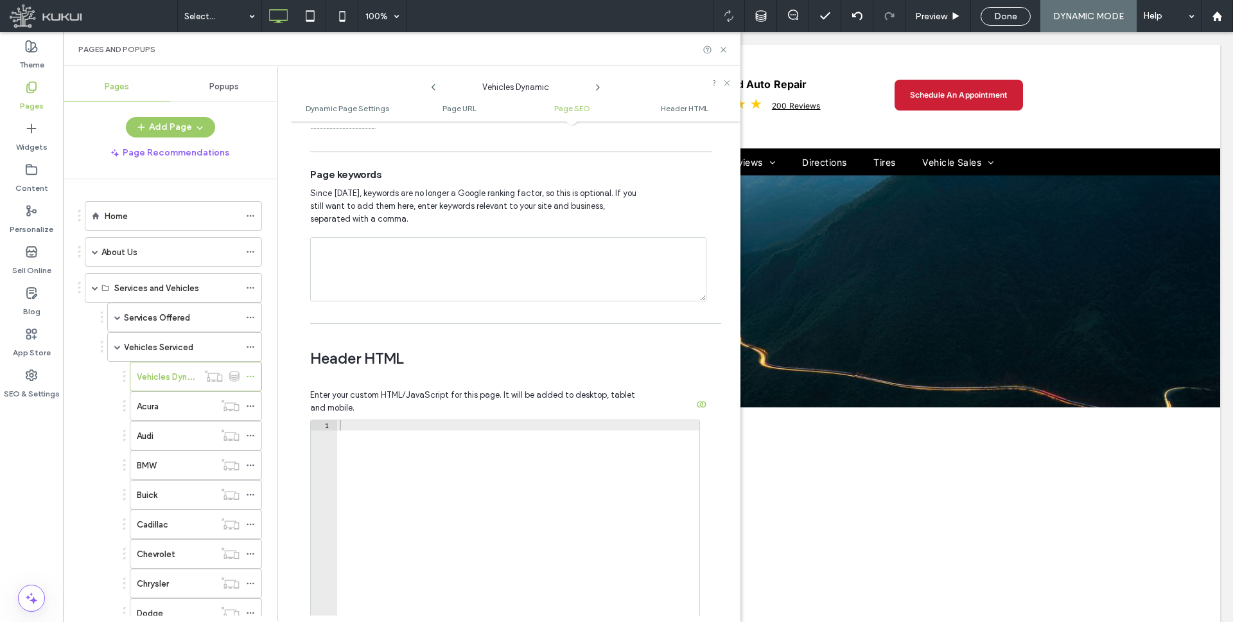
scroll to position [1050, 0]
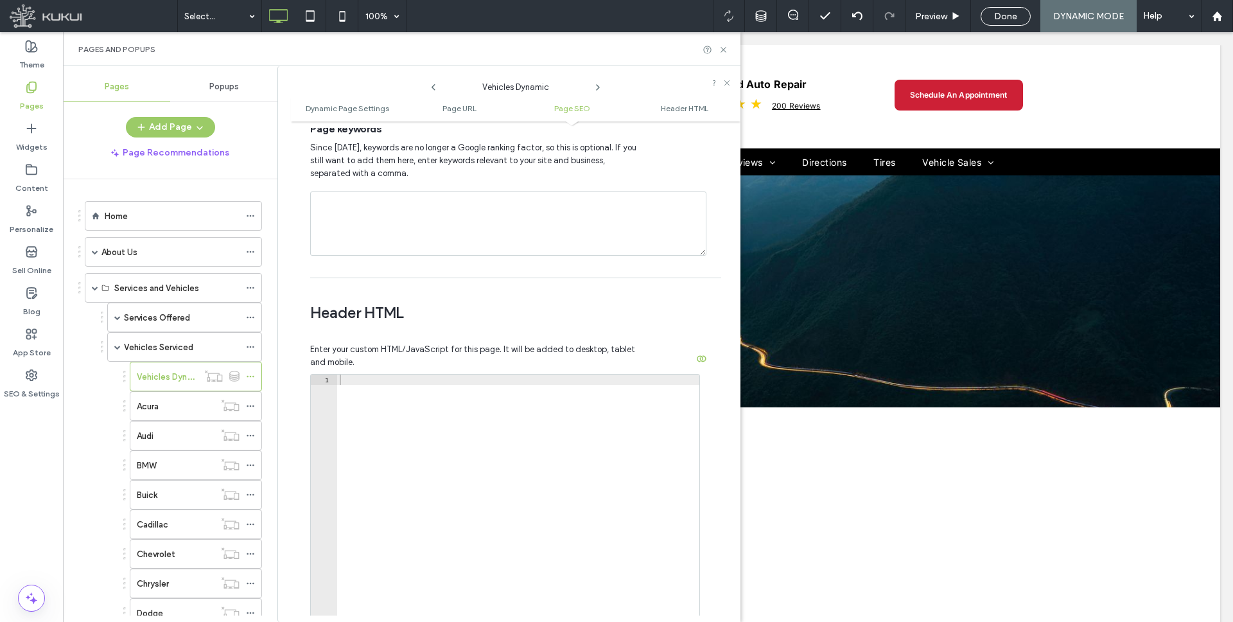
click at [415, 379] on div at bounding box center [518, 512] width 362 height 276
paste textarea "**********"
type textarea "**********"
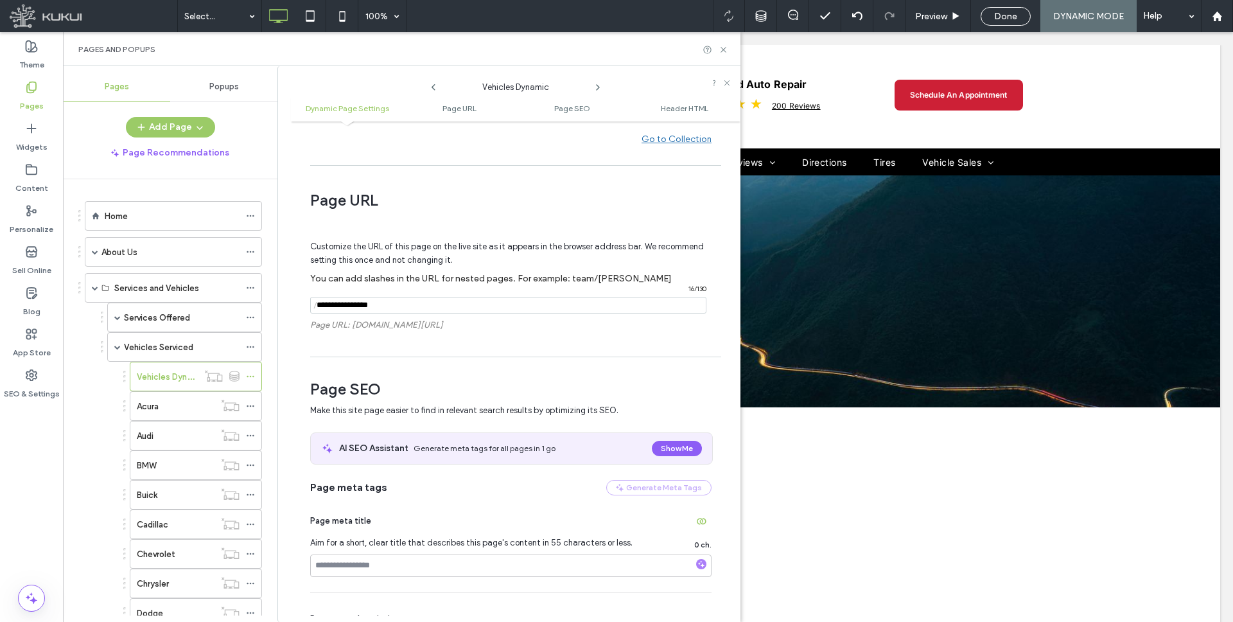
scroll to position [179, 0]
click at [367, 311] on input "notEmpty" at bounding box center [508, 308] width 396 height 17
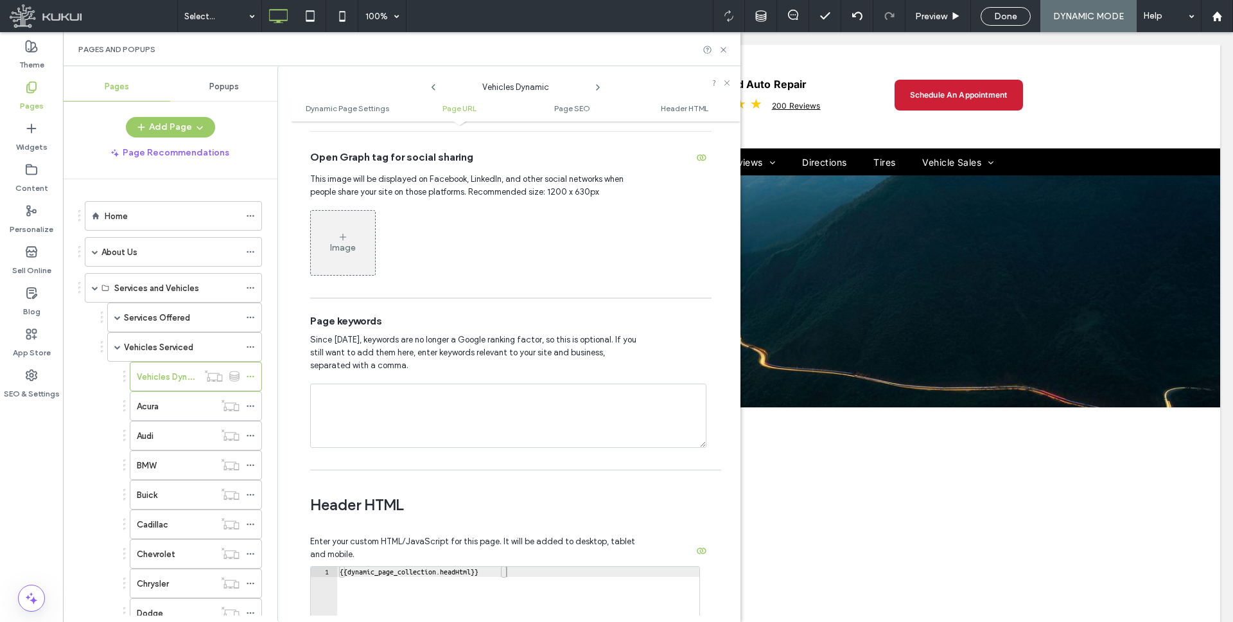
scroll to position [1208, 0]
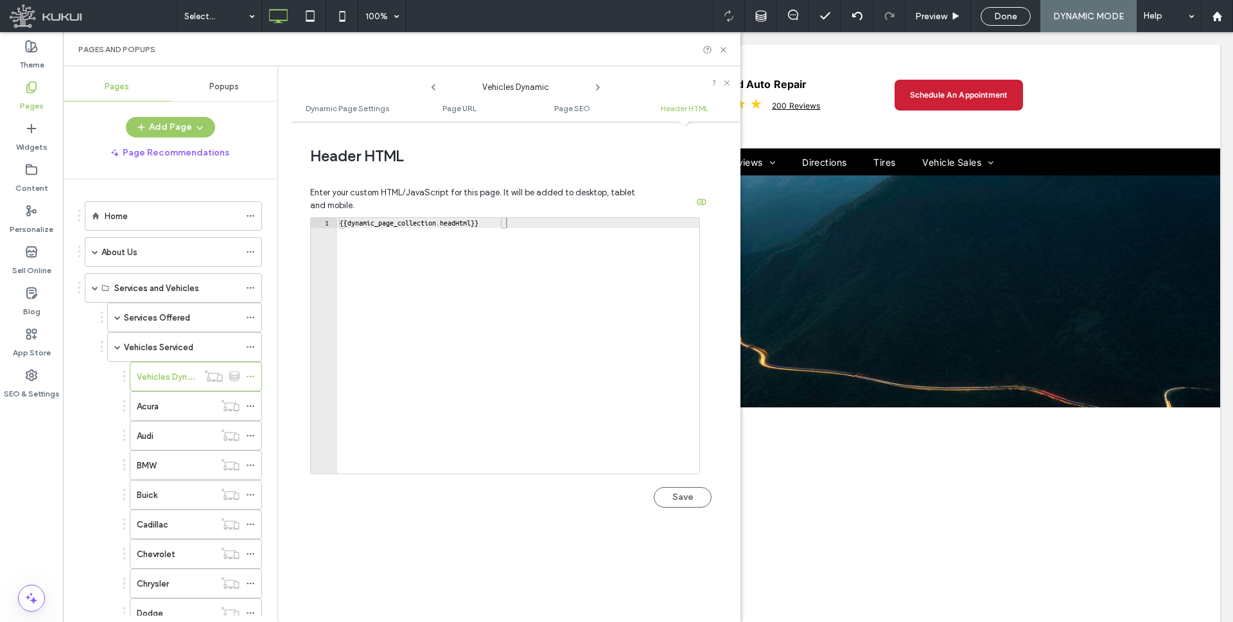
type input "********"
click at [689, 498] on button "Save" at bounding box center [683, 497] width 58 height 21
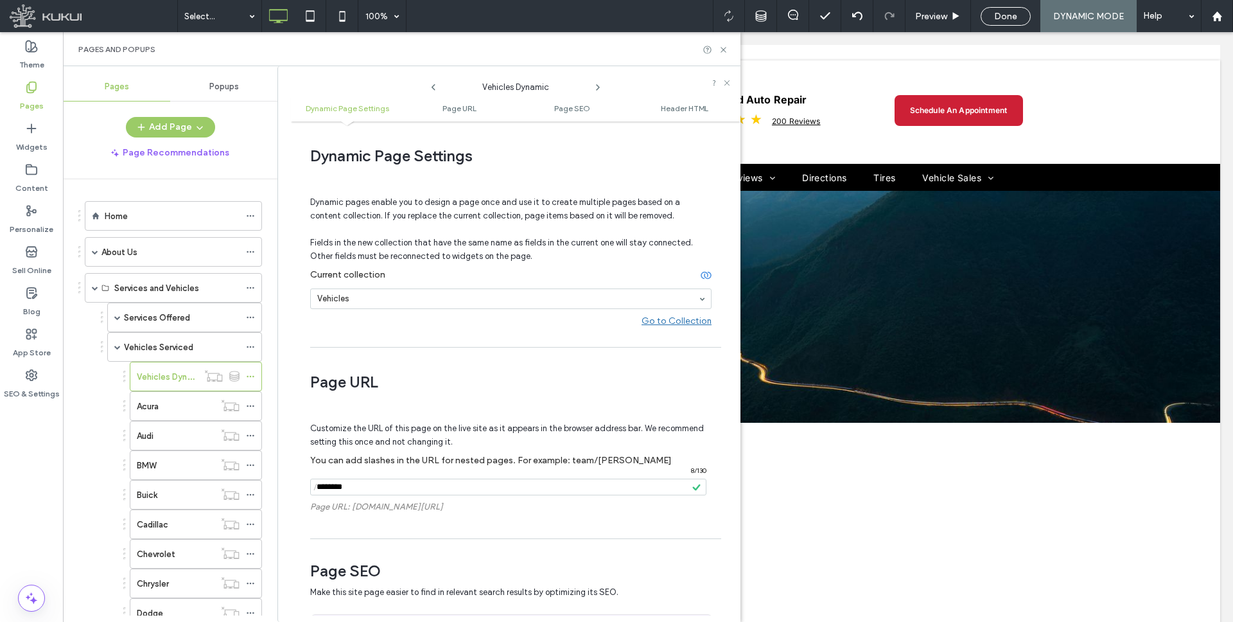
drag, startPoint x: 1004, startPoint y: 14, endPoint x: 884, endPoint y: 17, distance: 120.1
click at [1004, 14] on span "Done" at bounding box center [1005, 16] width 23 height 11
click at [823, 18] on div at bounding box center [616, 311] width 1233 height 622
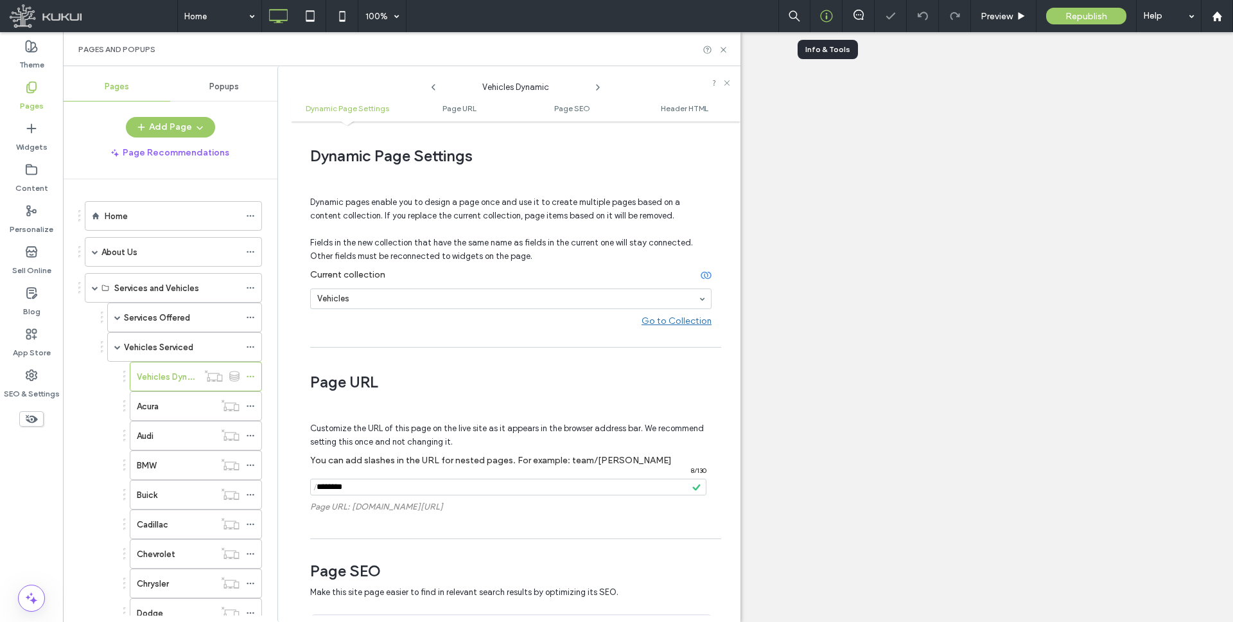
click at [826, 18] on use at bounding box center [826, 16] width 12 height 12
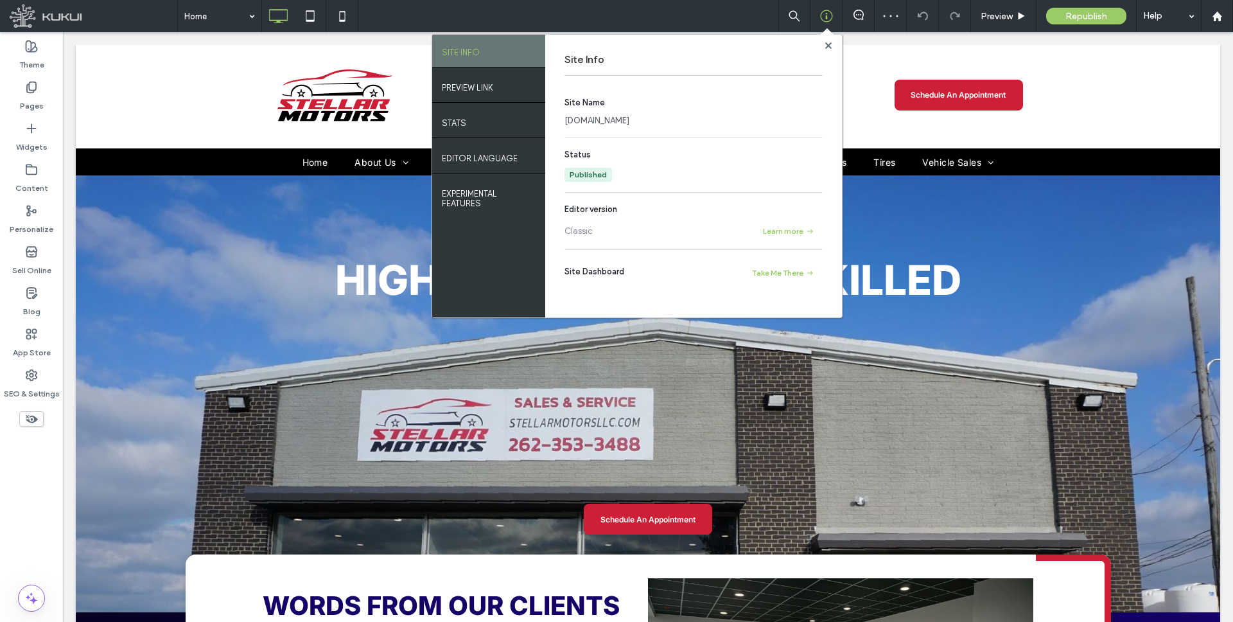
click at [629, 119] on link "[DOMAIN_NAME]" at bounding box center [596, 120] width 65 height 13
